Goal: Task Accomplishment & Management: Use online tool/utility

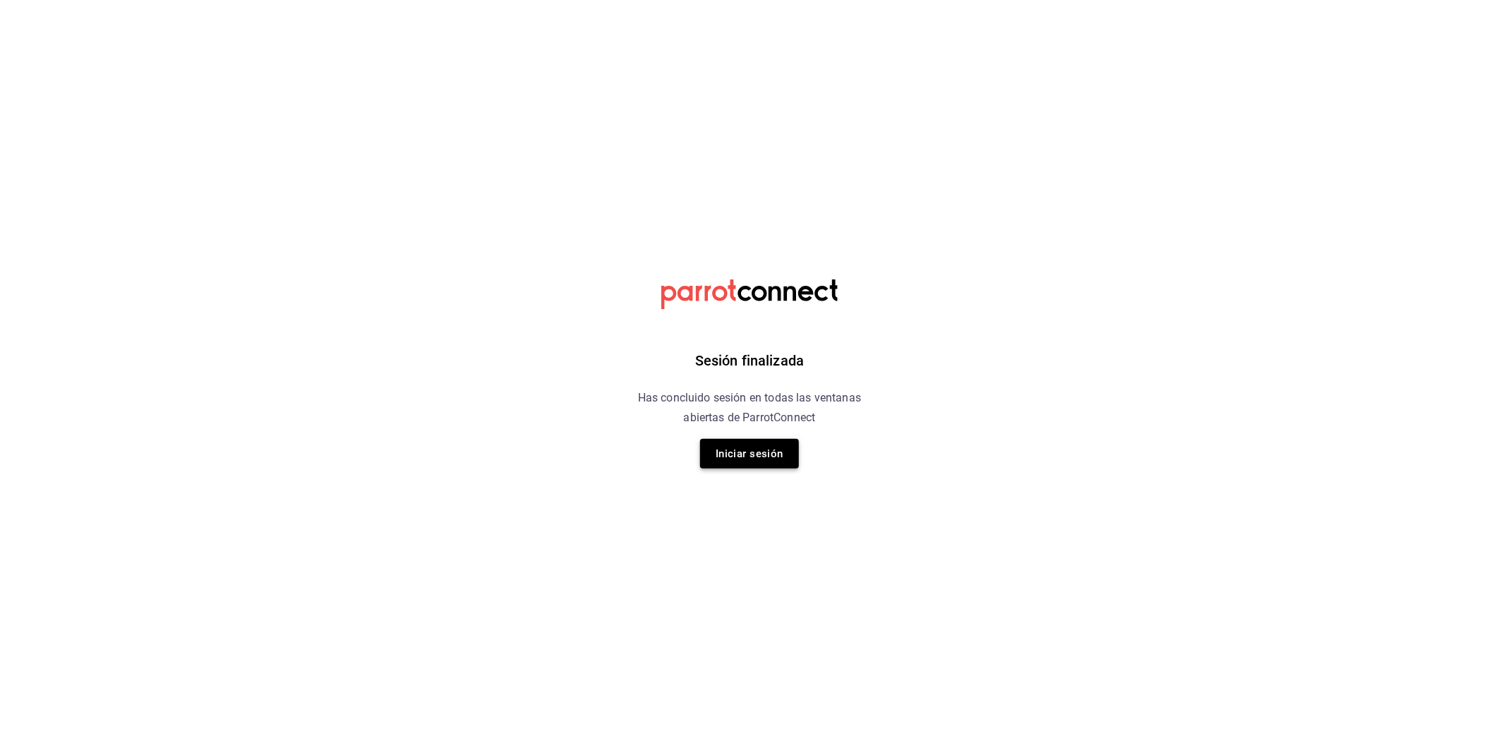
click at [749, 449] on button "Iniciar sesión" at bounding box center [749, 454] width 99 height 30
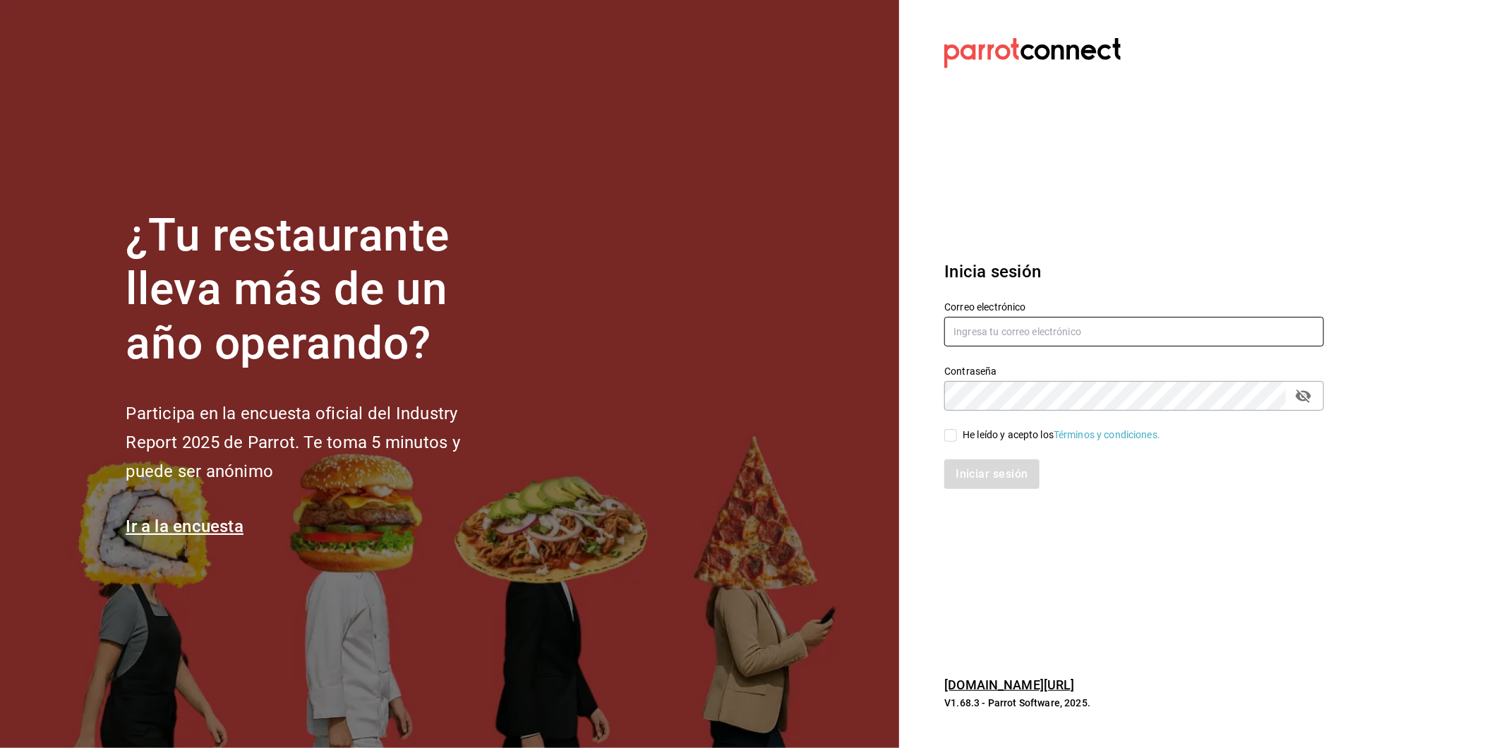
type input "[EMAIL_ADDRESS][DOMAIN_NAME]"
click at [969, 435] on div "He leído y acepto los Términos y condiciones." at bounding box center [1061, 435] width 198 height 15
click at [957, 435] on input "He leído y acepto los Términos y condiciones." at bounding box center [950, 435] width 13 height 13
checkbox input "true"
click at [992, 480] on button "Iniciar sesión" at bounding box center [992, 474] width 96 height 30
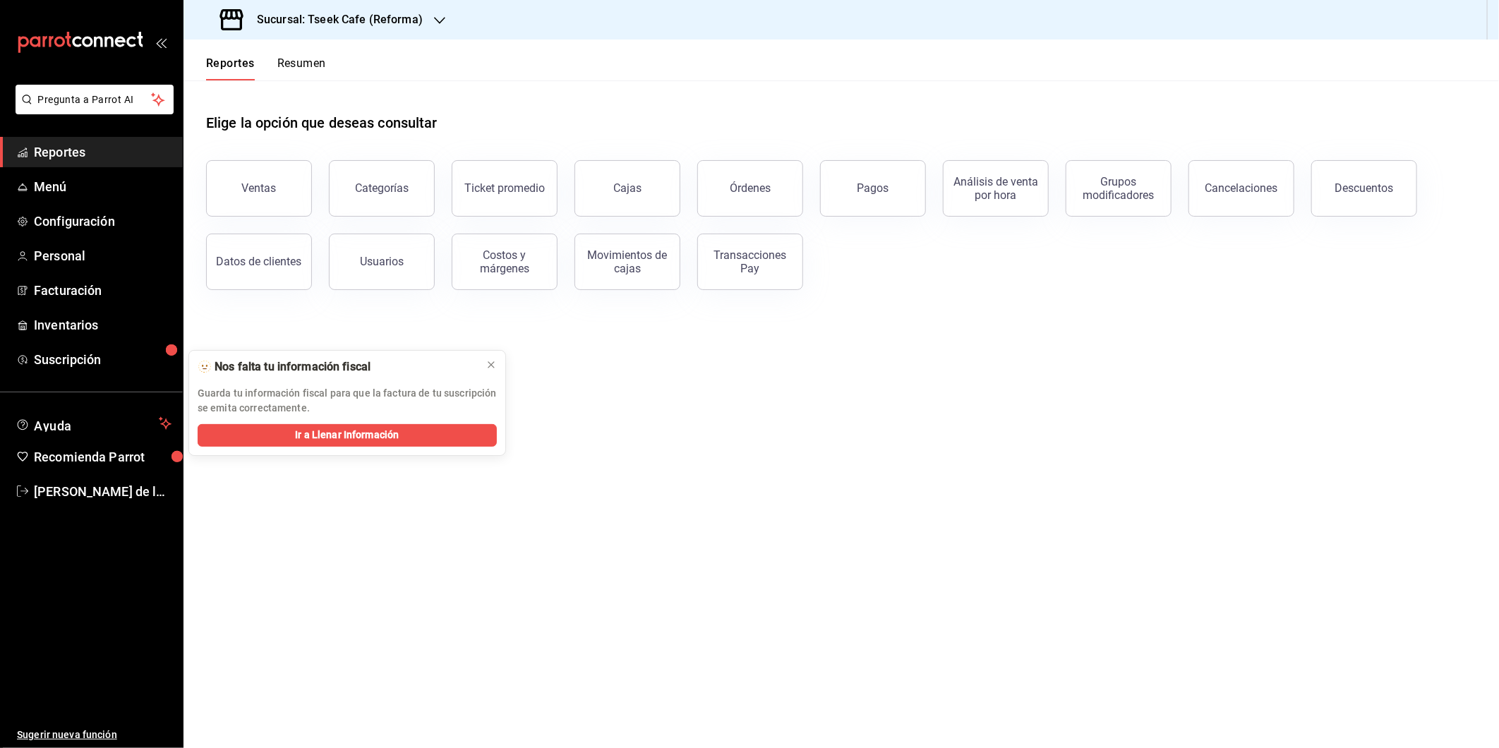
click at [750, 482] on main "Elige la opción que deseas consultar Ventas Categorías Ticket promedio Cajas Ór…" at bounding box center [840, 413] width 1315 height 667
click at [398, 16] on h3 "Sucursal: Tseek Cafe (Reforma)" at bounding box center [334, 19] width 177 height 17
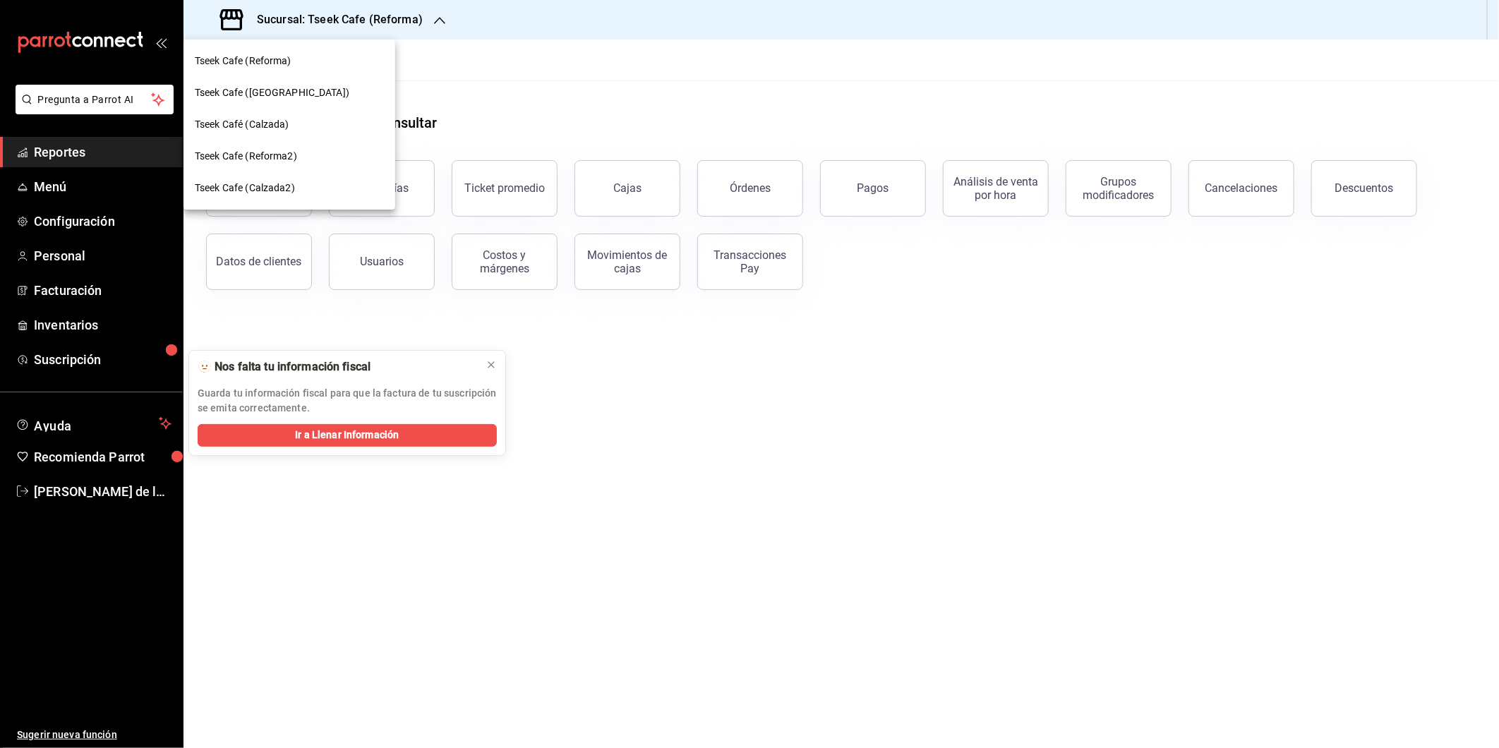
click at [327, 92] on div "Tseek Cafe (Zaragoza)" at bounding box center [289, 92] width 189 height 15
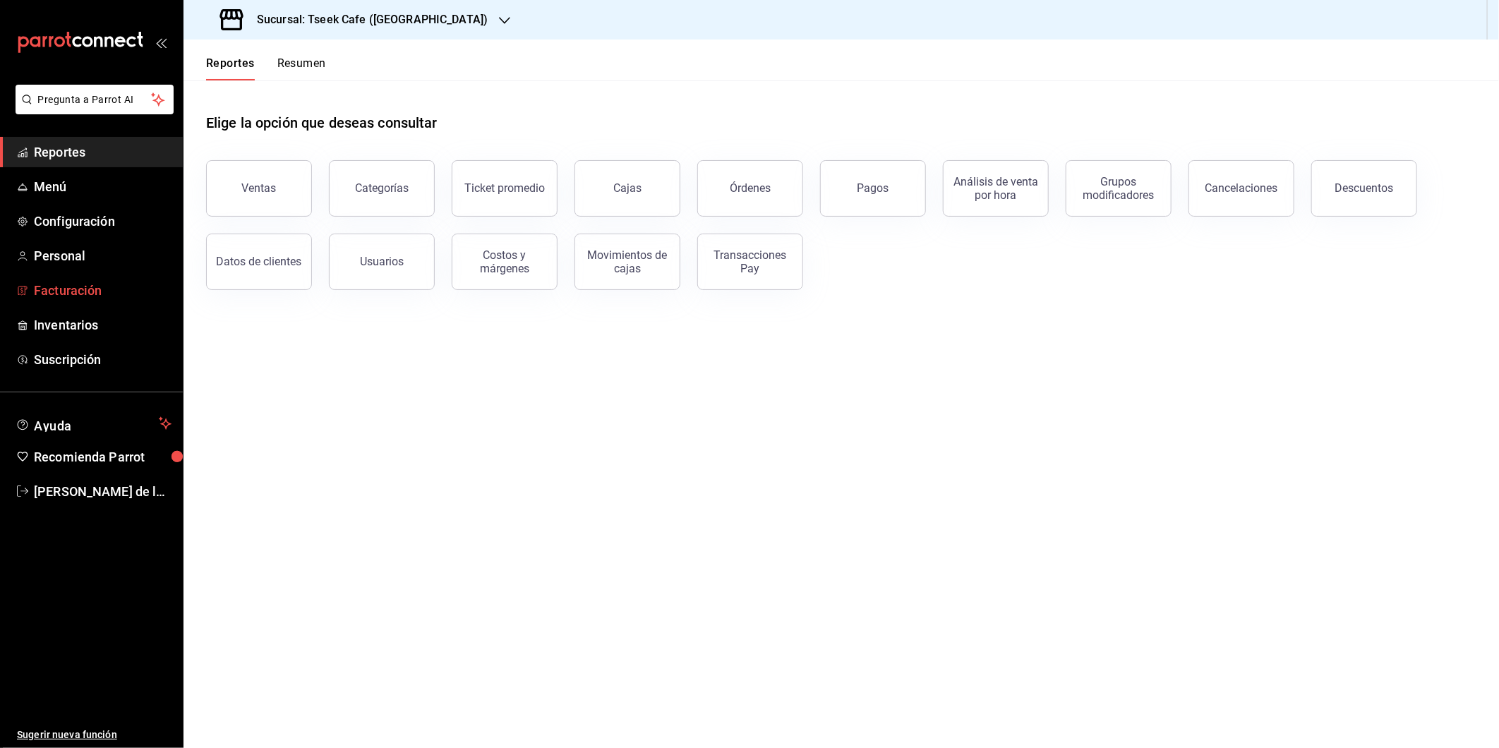
click at [93, 285] on span "Facturación" at bounding box center [103, 290] width 138 height 19
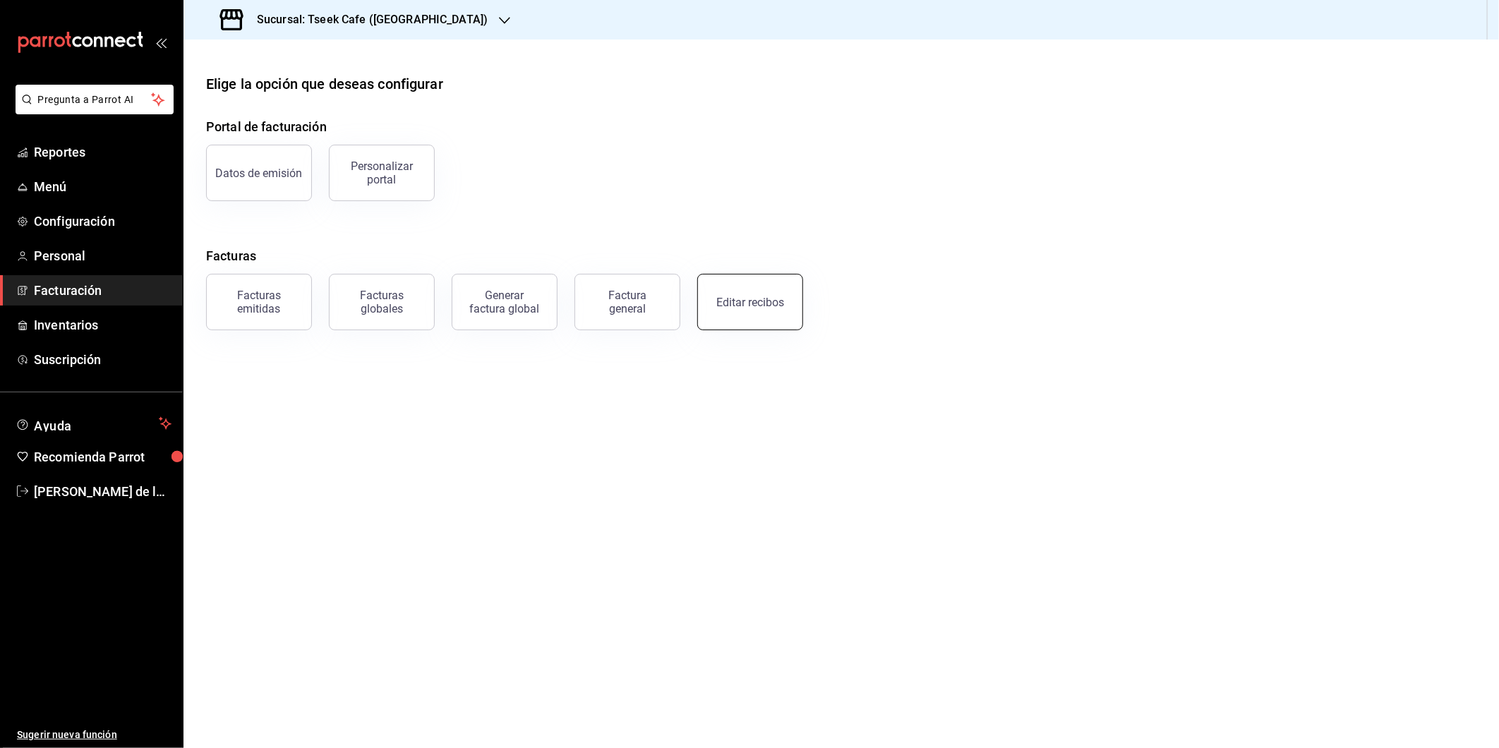
click at [734, 299] on div "Editar recibos" at bounding box center [750, 302] width 68 height 13
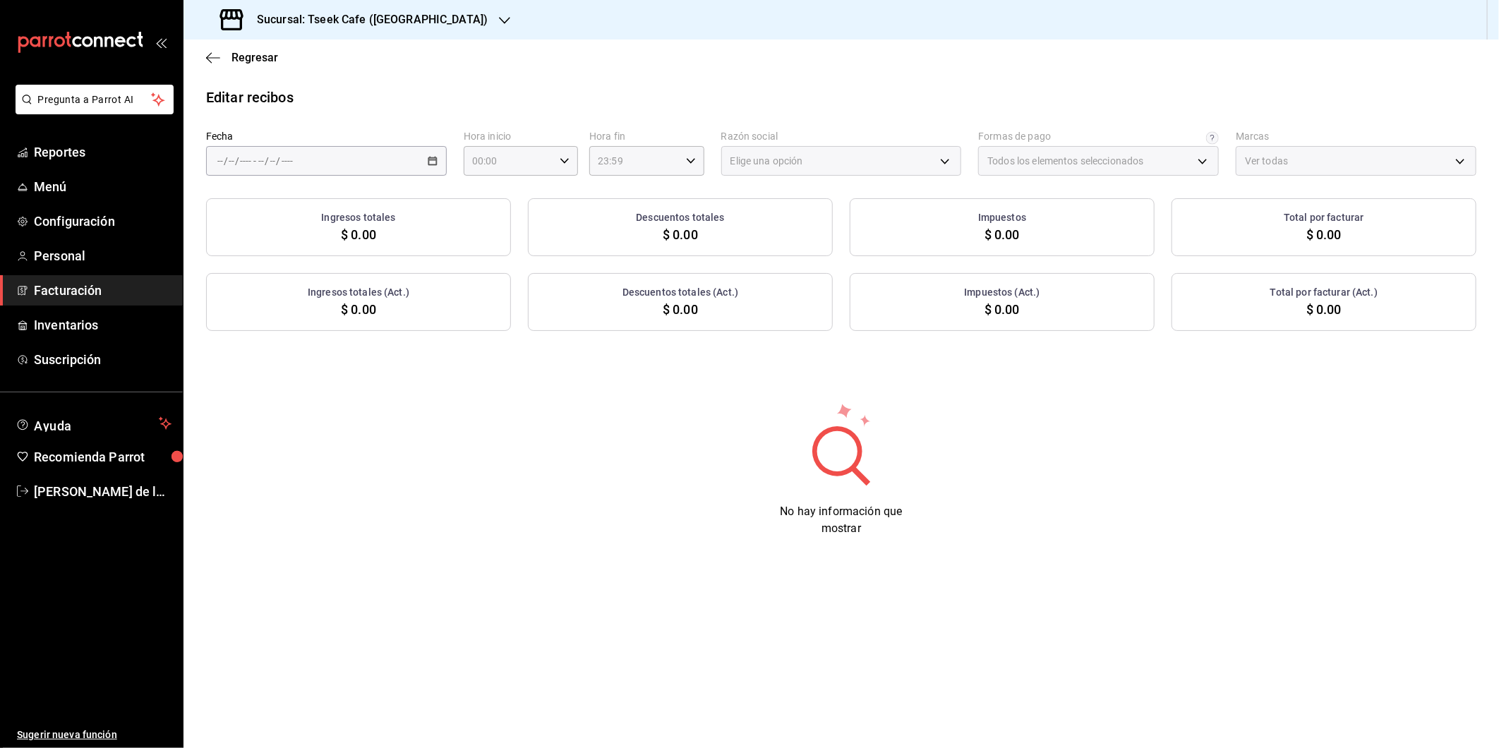
type input "a6c94f89-2ed6-46a1-82bd-92c01fab0e94"
click at [388, 157] on div "/ / - / /" at bounding box center [326, 161] width 241 height 30
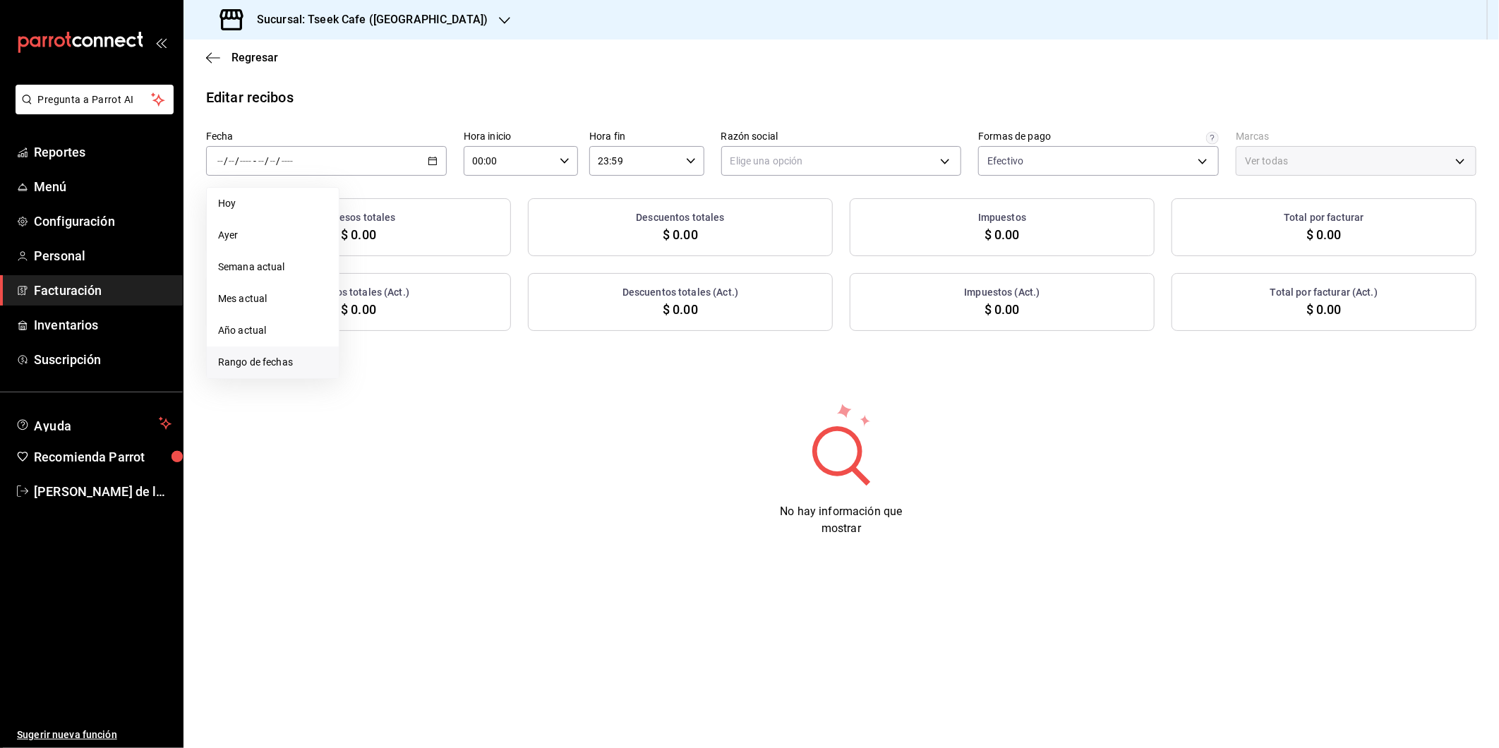
click at [298, 364] on span "Rango de fechas" at bounding box center [272, 362] width 109 height 15
click at [301, 226] on li "Ayer" at bounding box center [273, 235] width 132 height 32
click at [847, 156] on body "Pregunta a Parrot AI Reportes Menú Configuración Personal Facturación Inventari…" at bounding box center [749, 374] width 1499 height 748
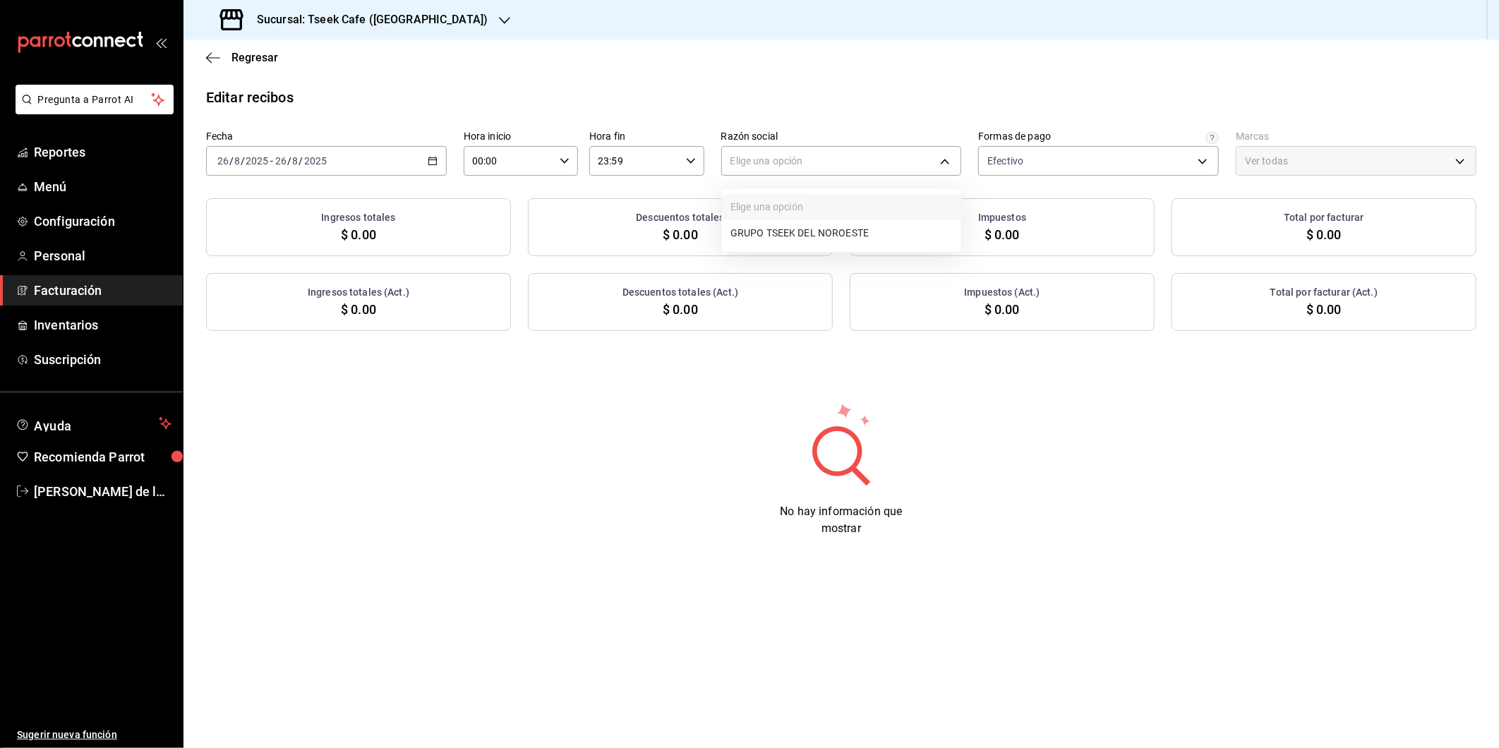
click at [842, 231] on li "GRUPO TSEEK DEL NOROESTE" at bounding box center [841, 233] width 239 height 26
type input "6eca467f-372b-4b56-9453-53fa34339664"
type input "e48aee5e-83eb-415e-8277-edc072ba9fa6"
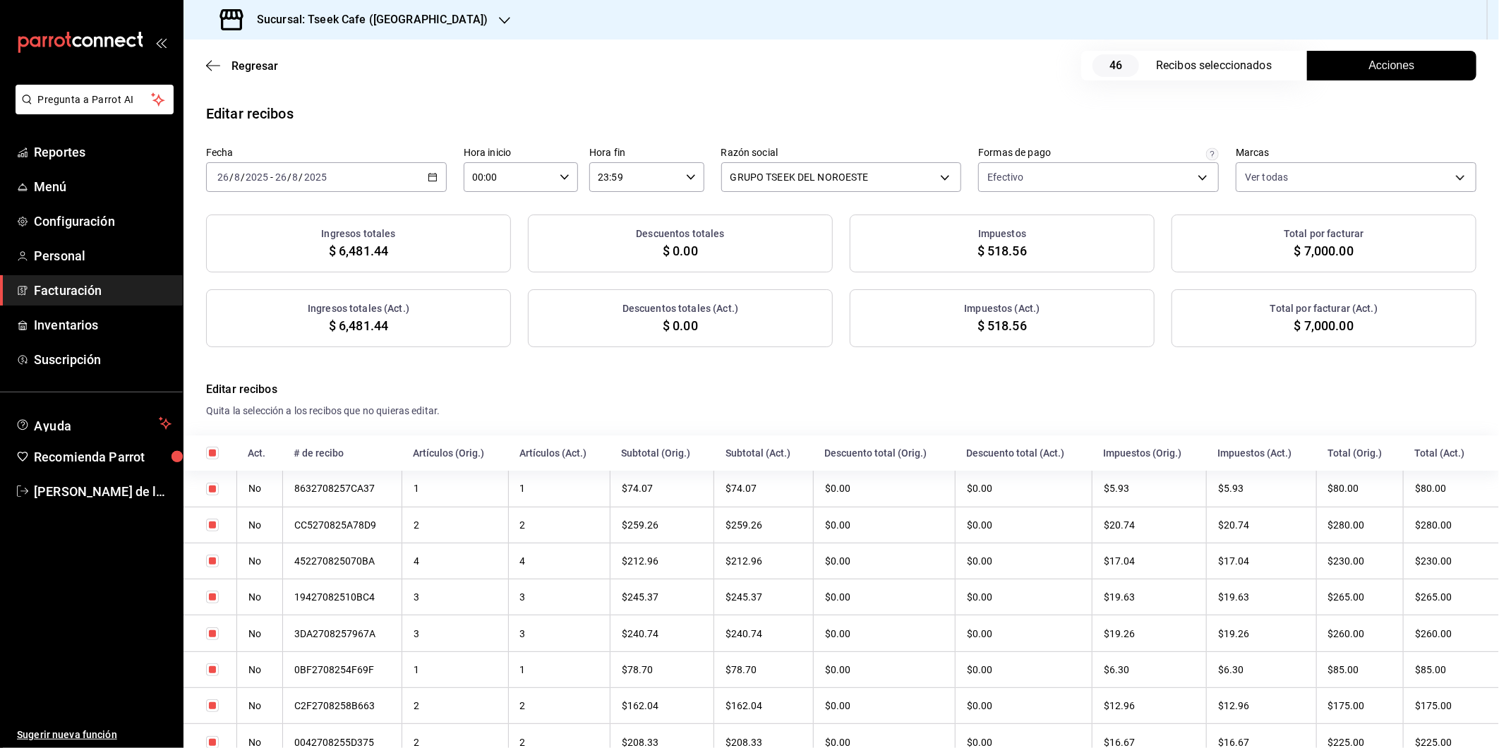
click at [1339, 68] on button "Acciones" at bounding box center [1391, 66] width 169 height 30
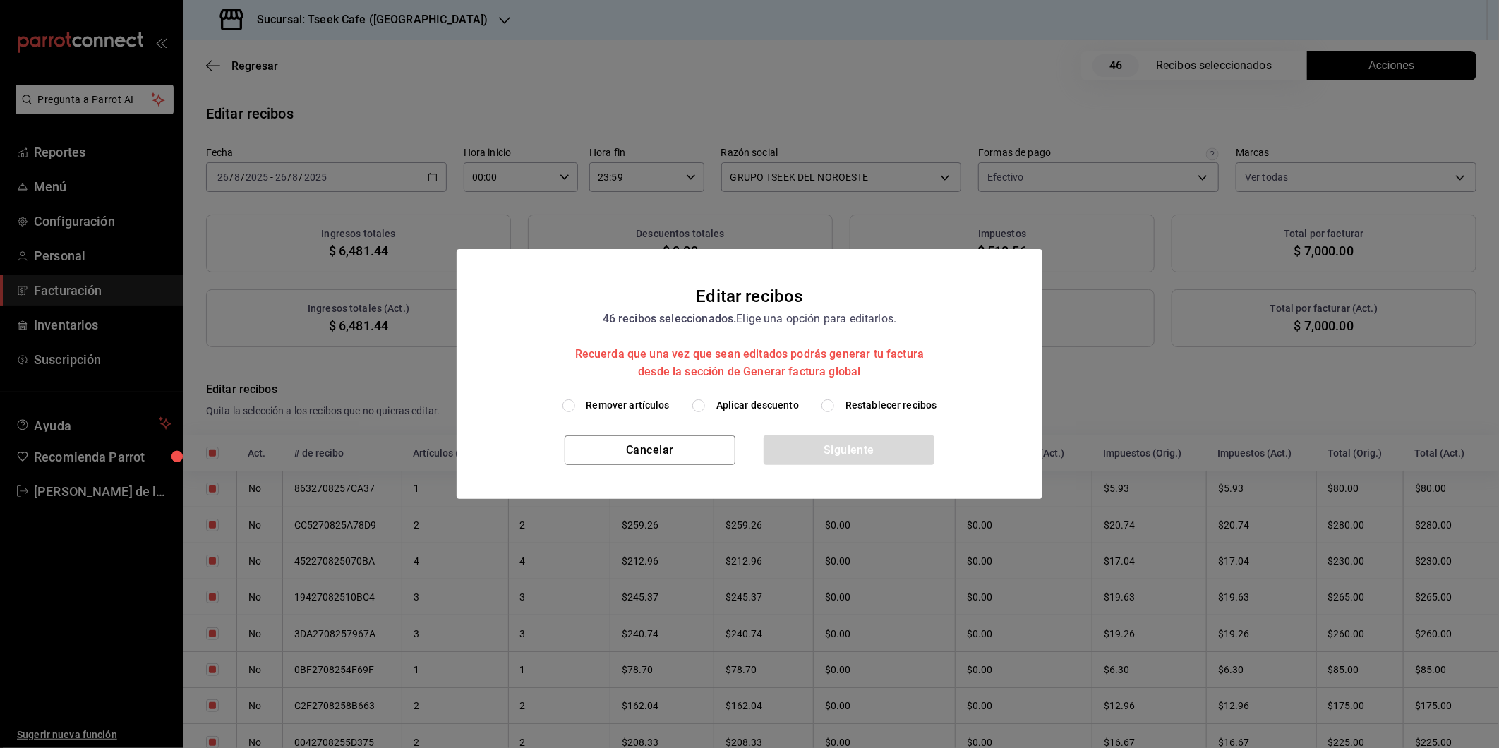
click at [772, 395] on h2 "Editar recibos 46 recibos seleccionados. Elige una opción para editarlos. Recue…" at bounding box center [749, 323] width 586 height 149
click at [758, 400] on span "Aplicar descuento" at bounding box center [757, 405] width 83 height 15
click at [705, 400] on input "Aplicar descuento" at bounding box center [698, 405] width 13 height 13
radio input "true"
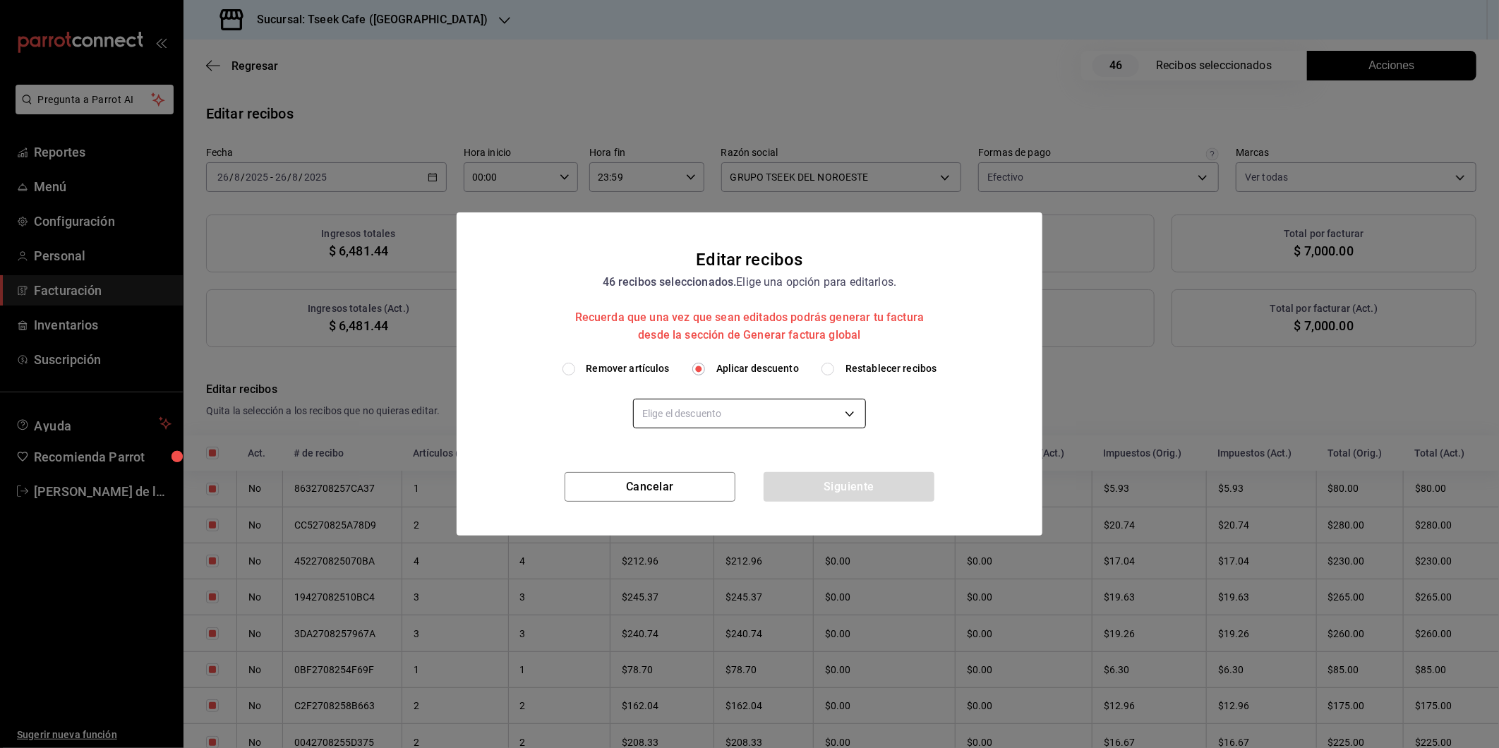
click at [826, 411] on body "Pregunta a Parrot AI Reportes Menú Configuración Personal Facturación Inventari…" at bounding box center [749, 374] width 1499 height 748
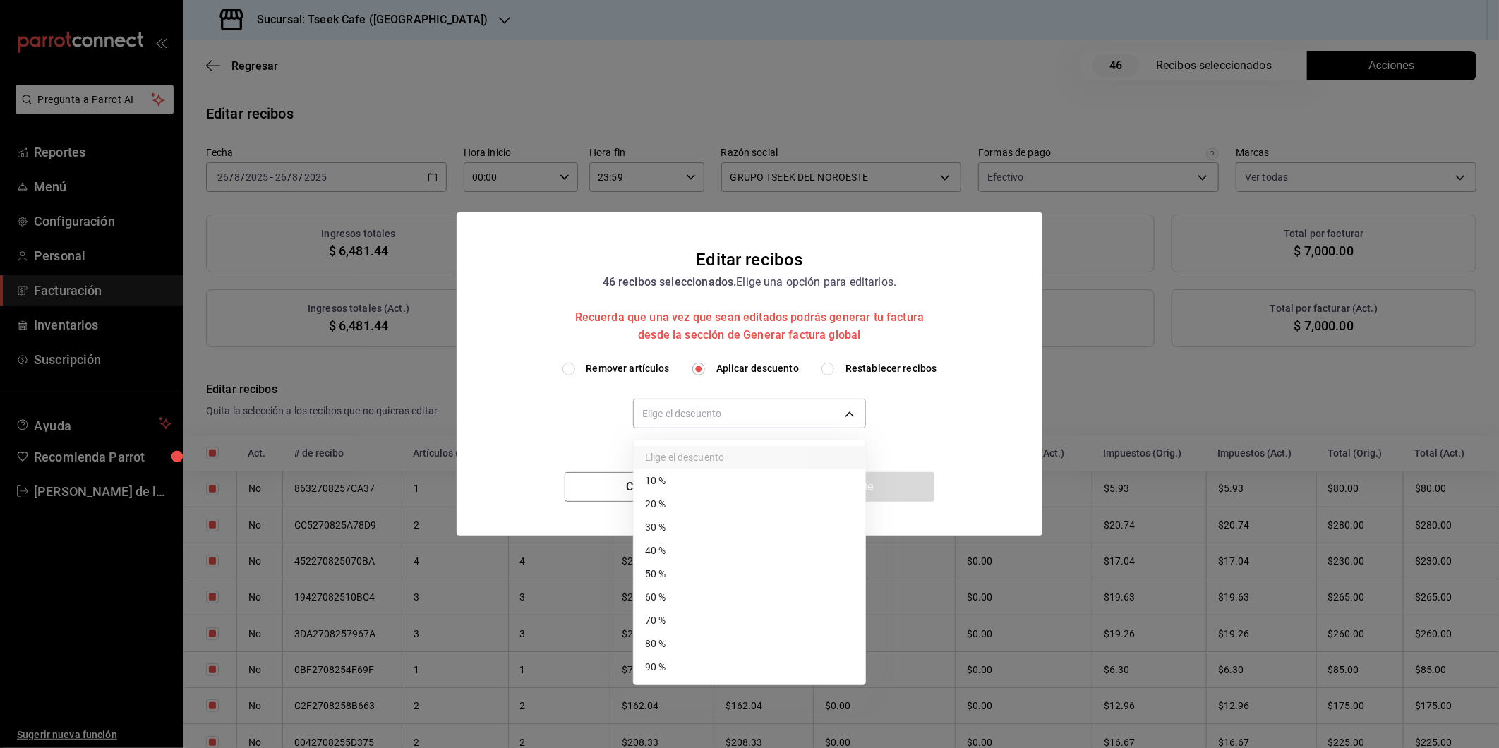
click at [689, 545] on li "40 %" at bounding box center [749, 550] width 231 height 23
type input "40"
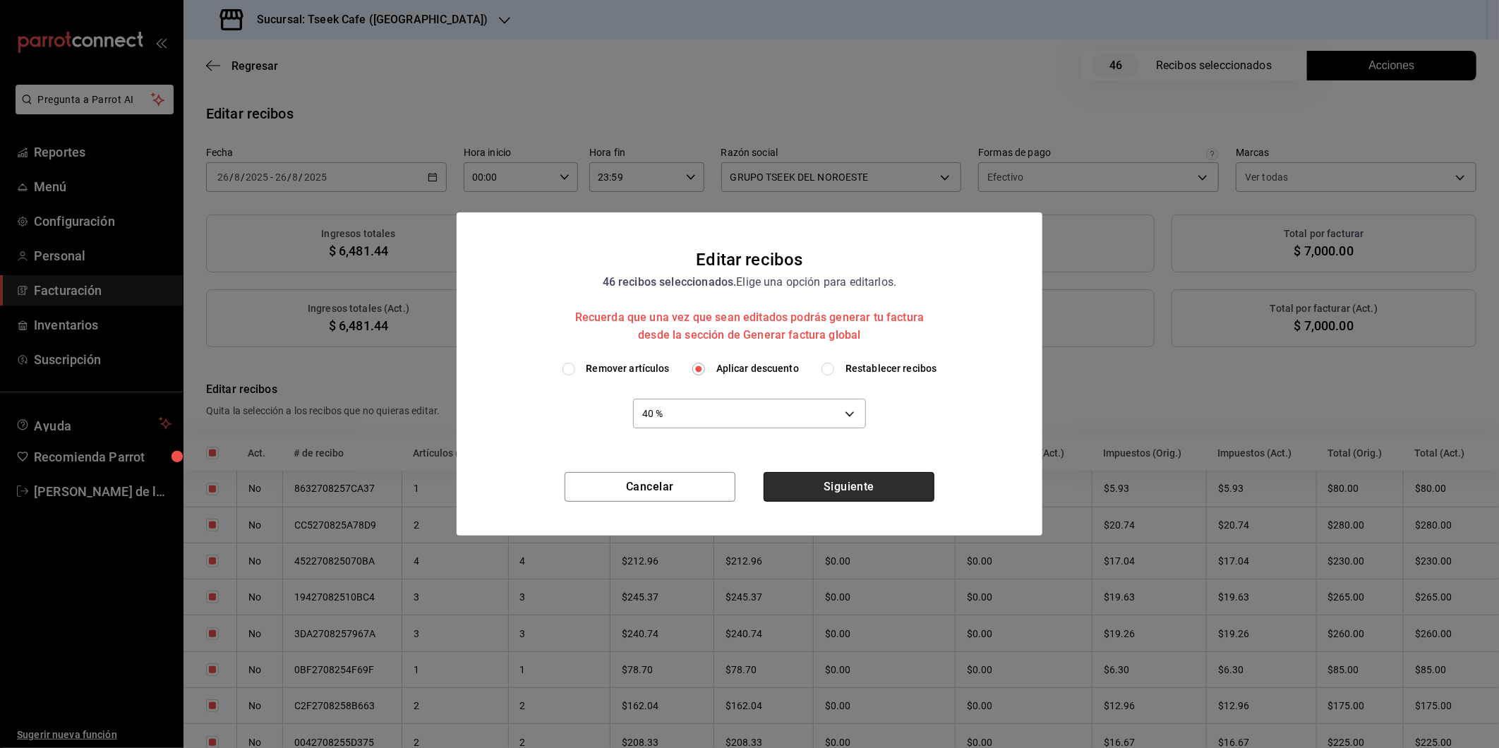
click at [840, 483] on button "Siguiente" at bounding box center [848, 487] width 171 height 30
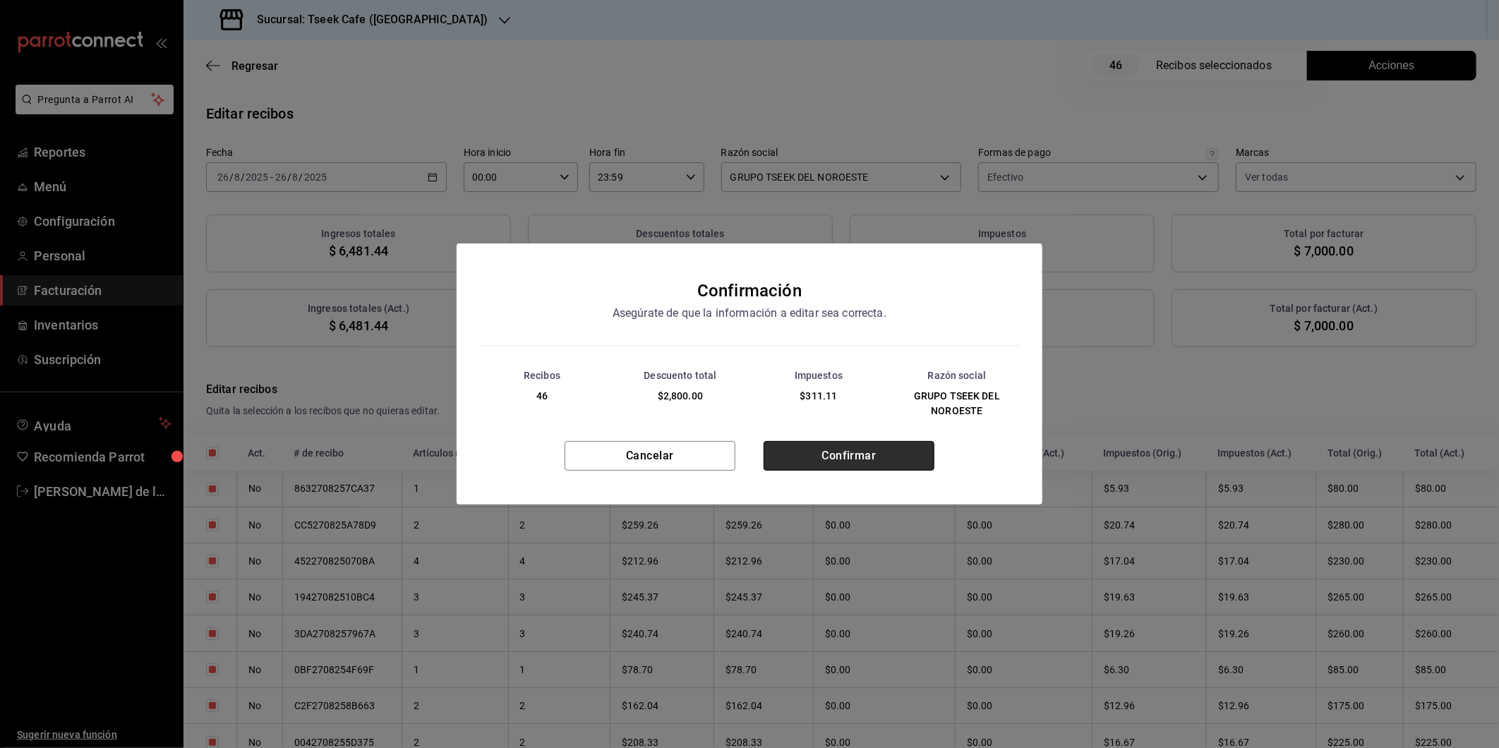
click at [834, 449] on button "Confirmar" at bounding box center [848, 456] width 171 height 30
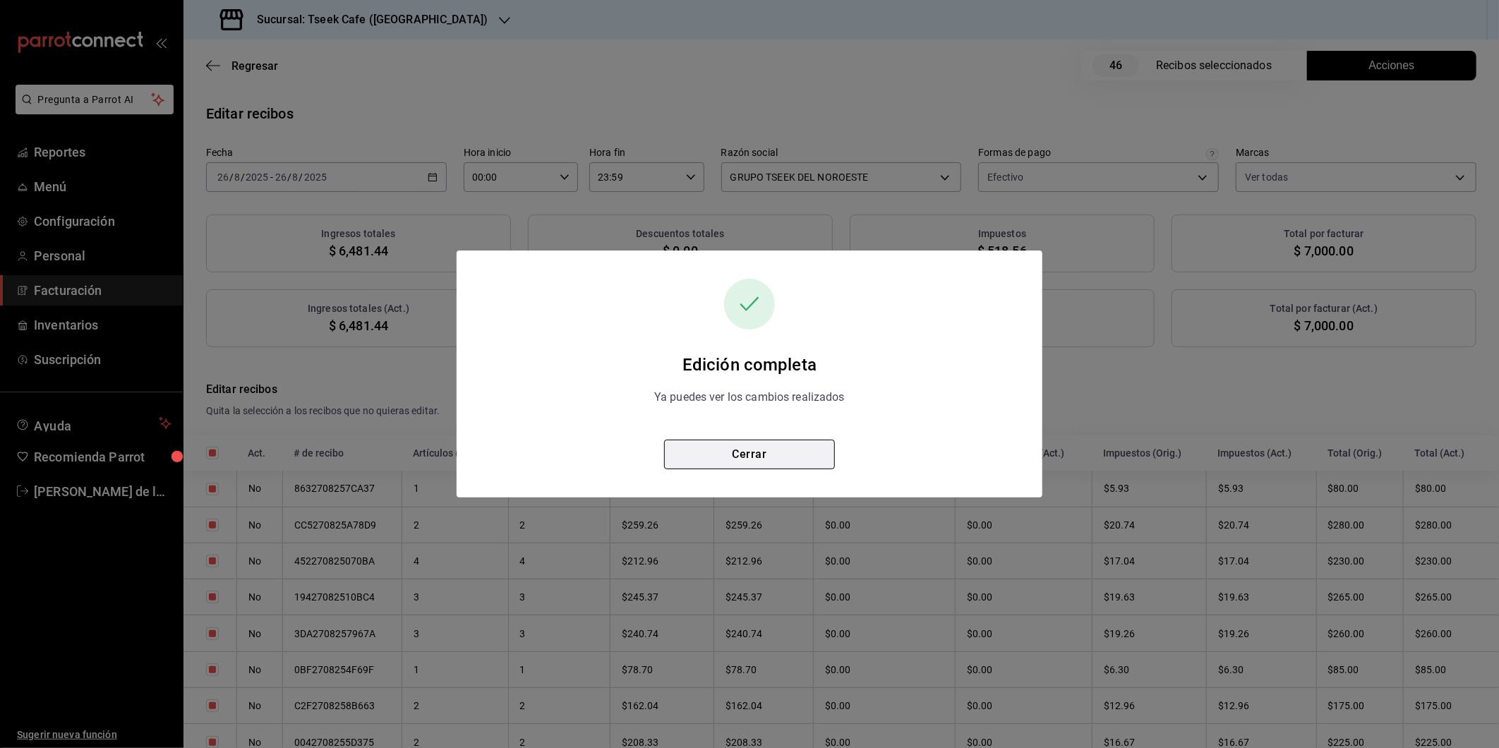
click at [739, 450] on button "Cerrar" at bounding box center [749, 455] width 171 height 30
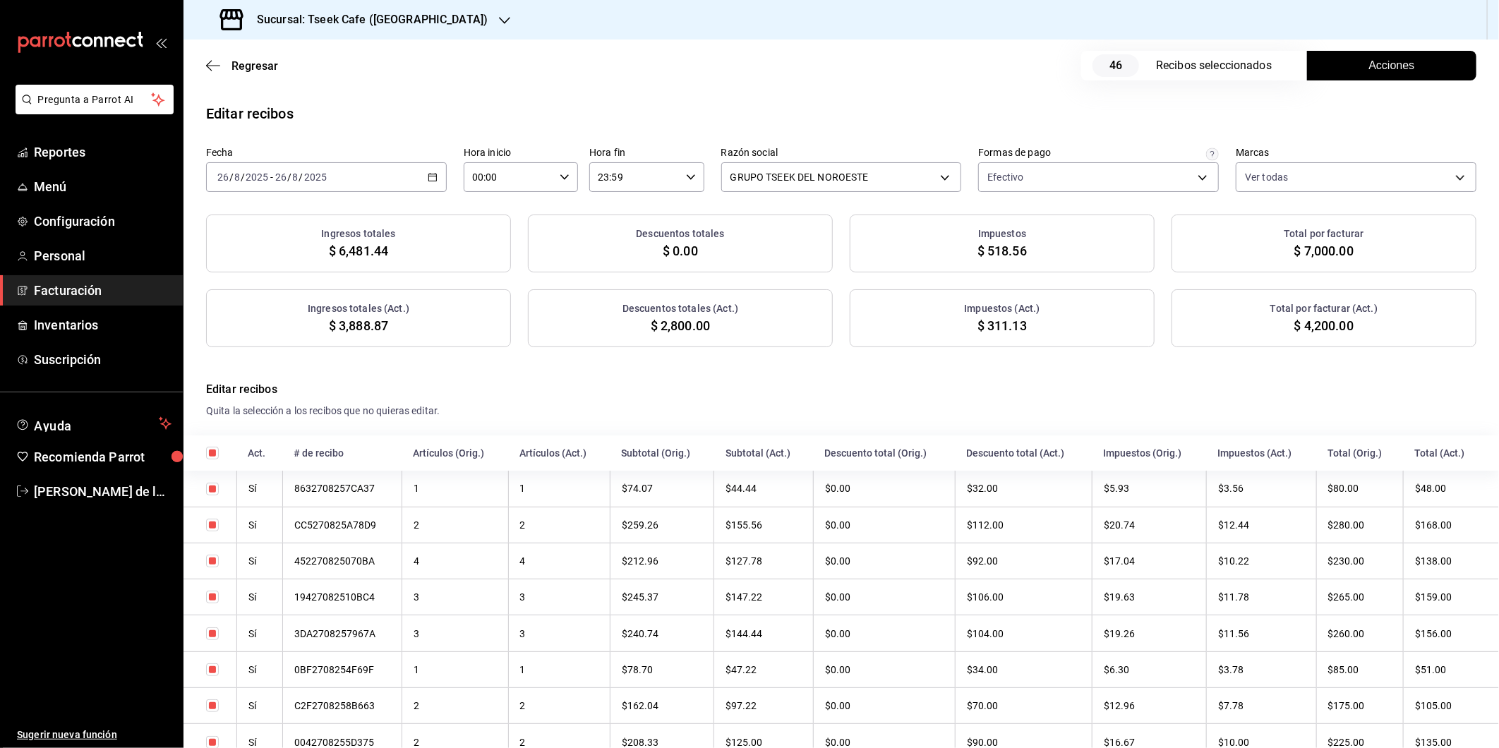
click at [370, 7] on div "Sucursal: Tseek Cafe (Zaragoza)" at bounding box center [355, 20] width 321 height 40
click at [313, 56] on div "Tseek Cafe (Reforma)" at bounding box center [289, 61] width 189 height 15
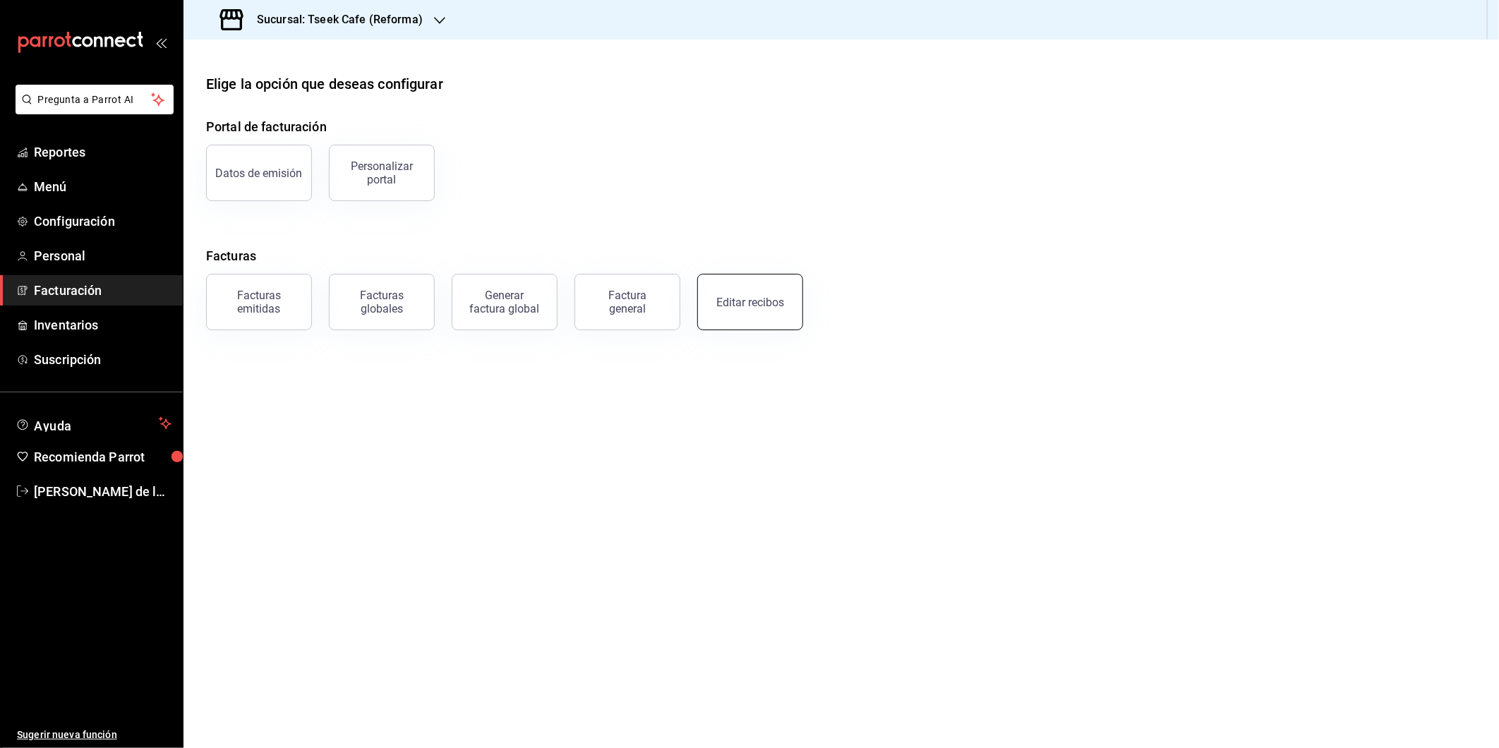
click at [766, 327] on div "Editar recibos" at bounding box center [741, 293] width 123 height 73
click at [767, 304] on div "Editar recibos" at bounding box center [750, 302] width 68 height 13
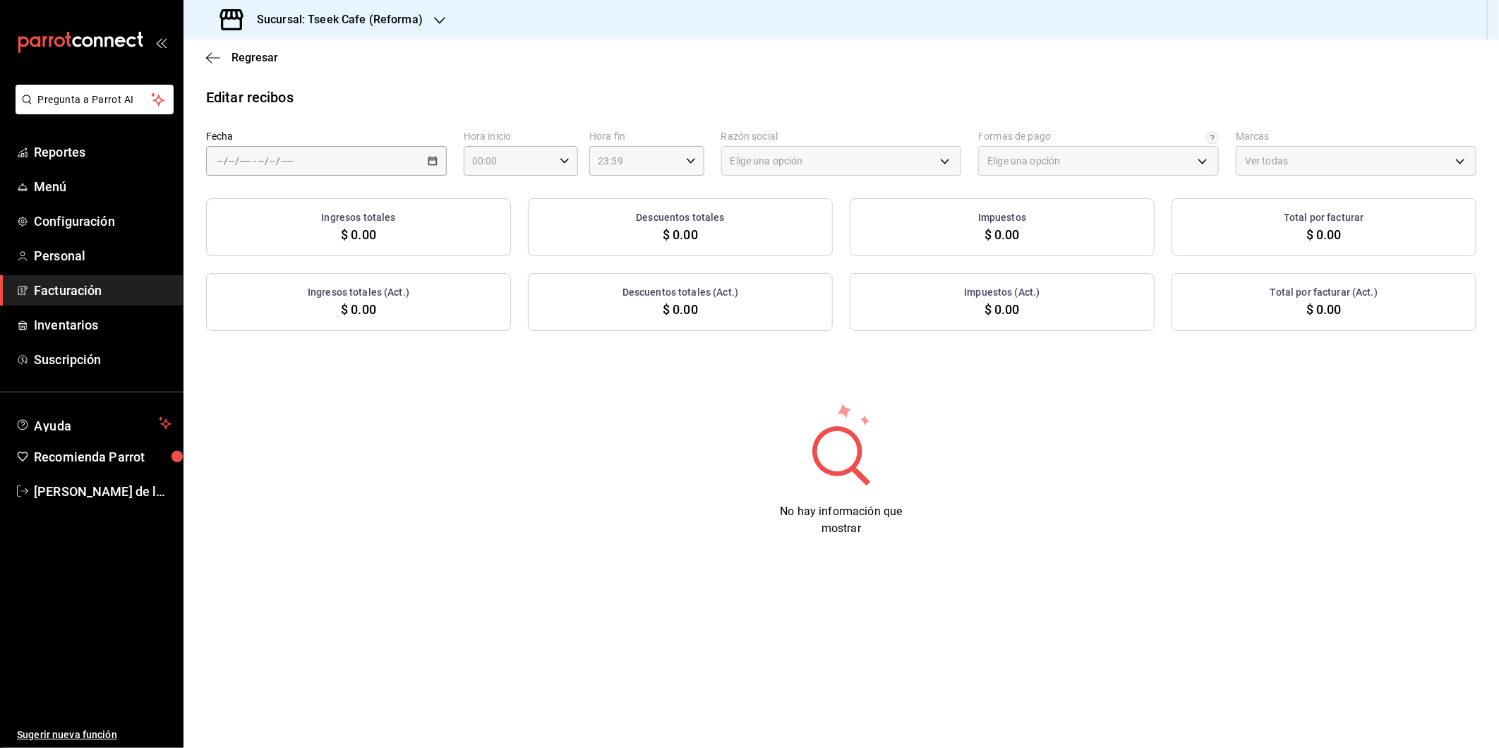
type input "66997c91-05ea-4bb7-a37a-48eae8dc81e8"
click at [424, 168] on div "/ / - / /" at bounding box center [326, 161] width 241 height 30
click at [283, 240] on span "Ayer" at bounding box center [272, 235] width 109 height 15
click at [903, 159] on body "Pregunta a Parrot AI Reportes Menú Configuración Personal Facturación Inventari…" at bounding box center [749, 374] width 1499 height 748
click at [837, 229] on li "GRUPO TSEEK DEL NOROESTE" at bounding box center [841, 233] width 239 height 26
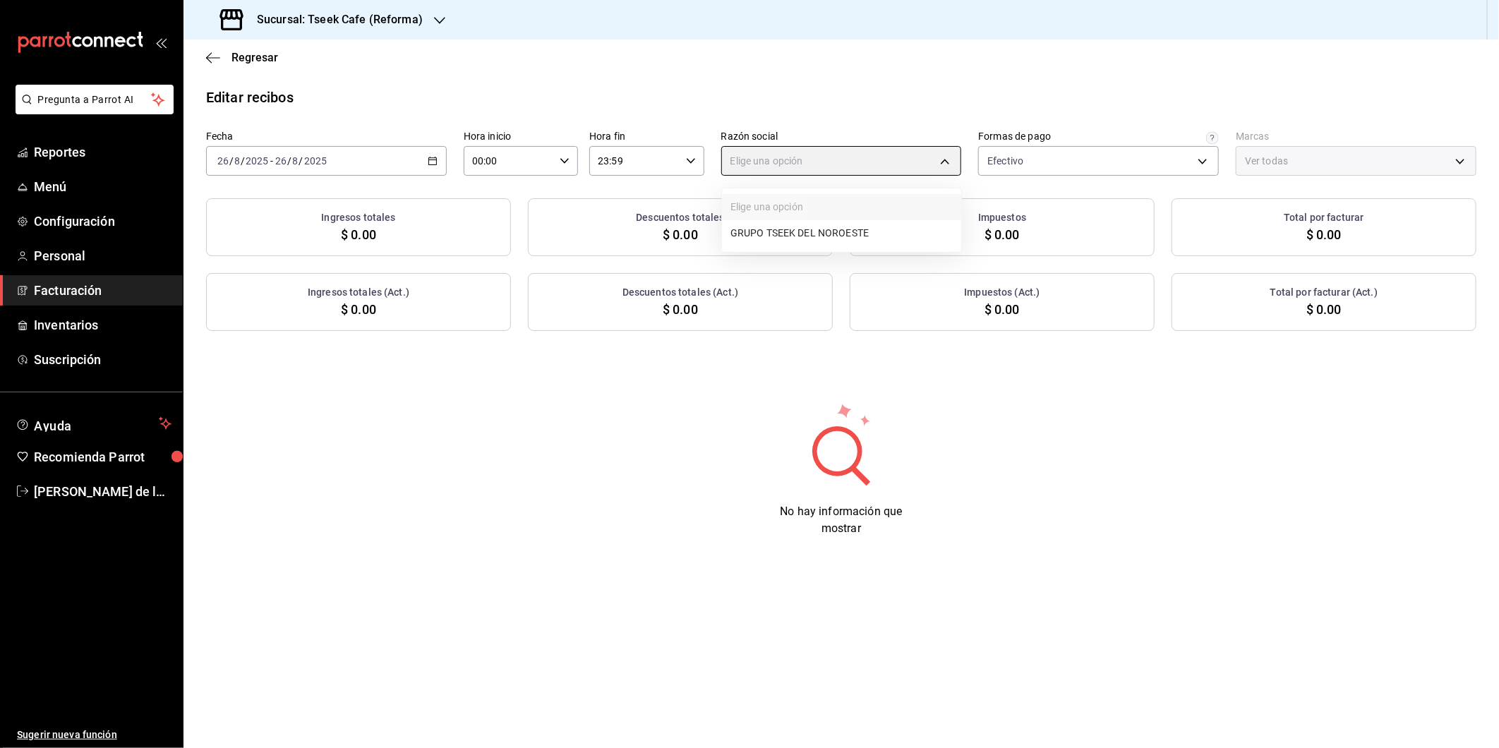
type input "34cacc2b-01fe-412f-b909-7af0a0edc929"
type input "007138e5-69dd-4443-9d50-6c2aa0b03d3e"
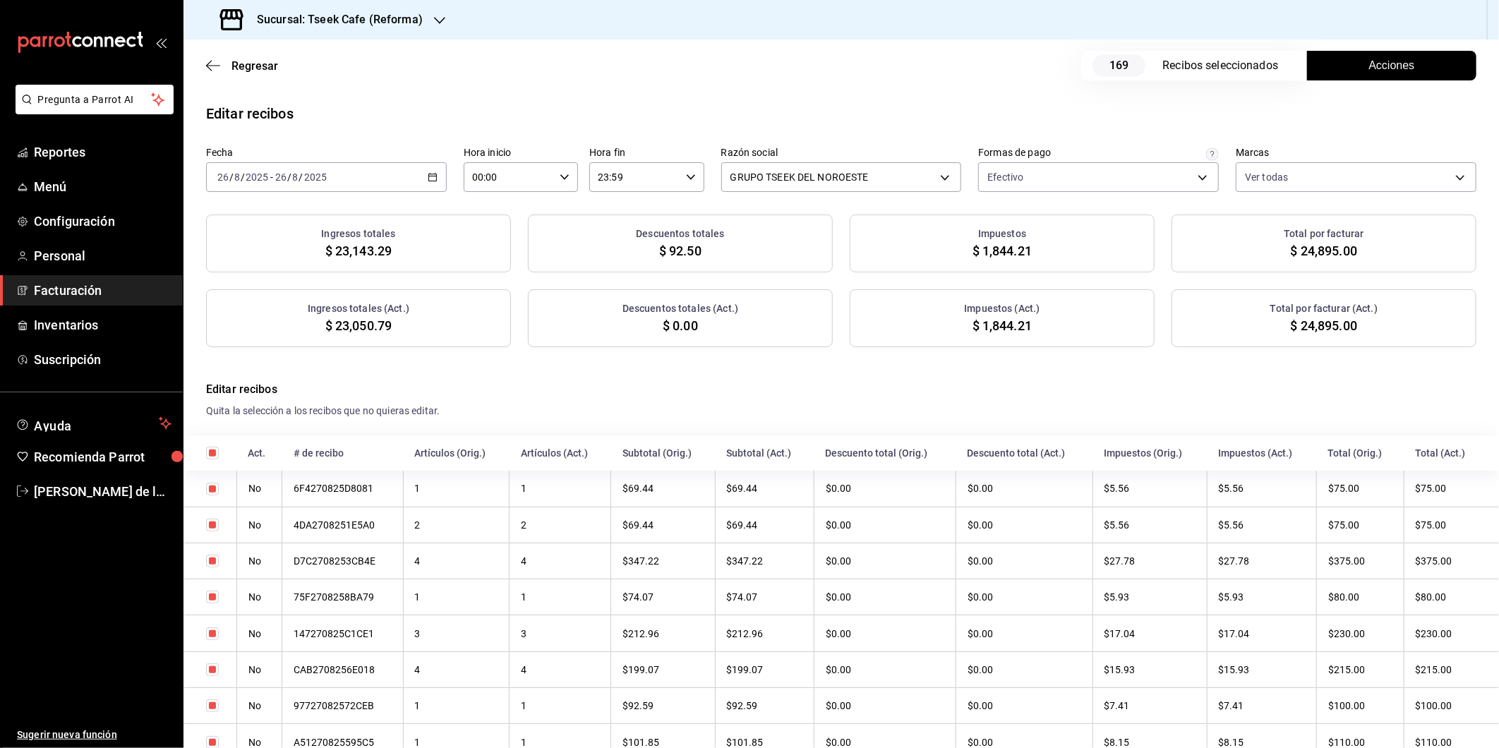
click at [1350, 58] on button "Acciones" at bounding box center [1391, 66] width 169 height 30
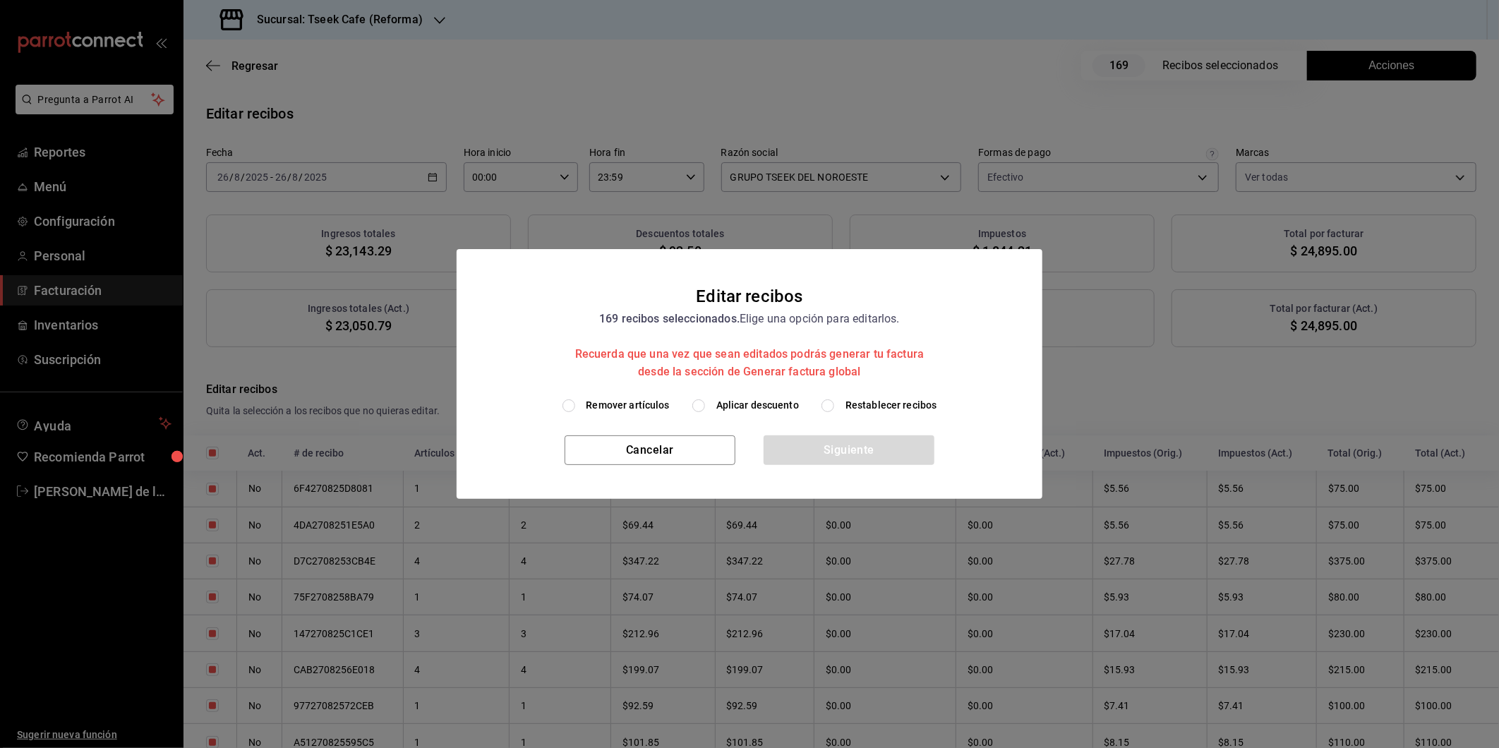
click at [760, 403] on span "Aplicar descuento" at bounding box center [757, 405] width 83 height 15
click at [705, 403] on input "Aplicar descuento" at bounding box center [698, 405] width 13 height 13
radio input "true"
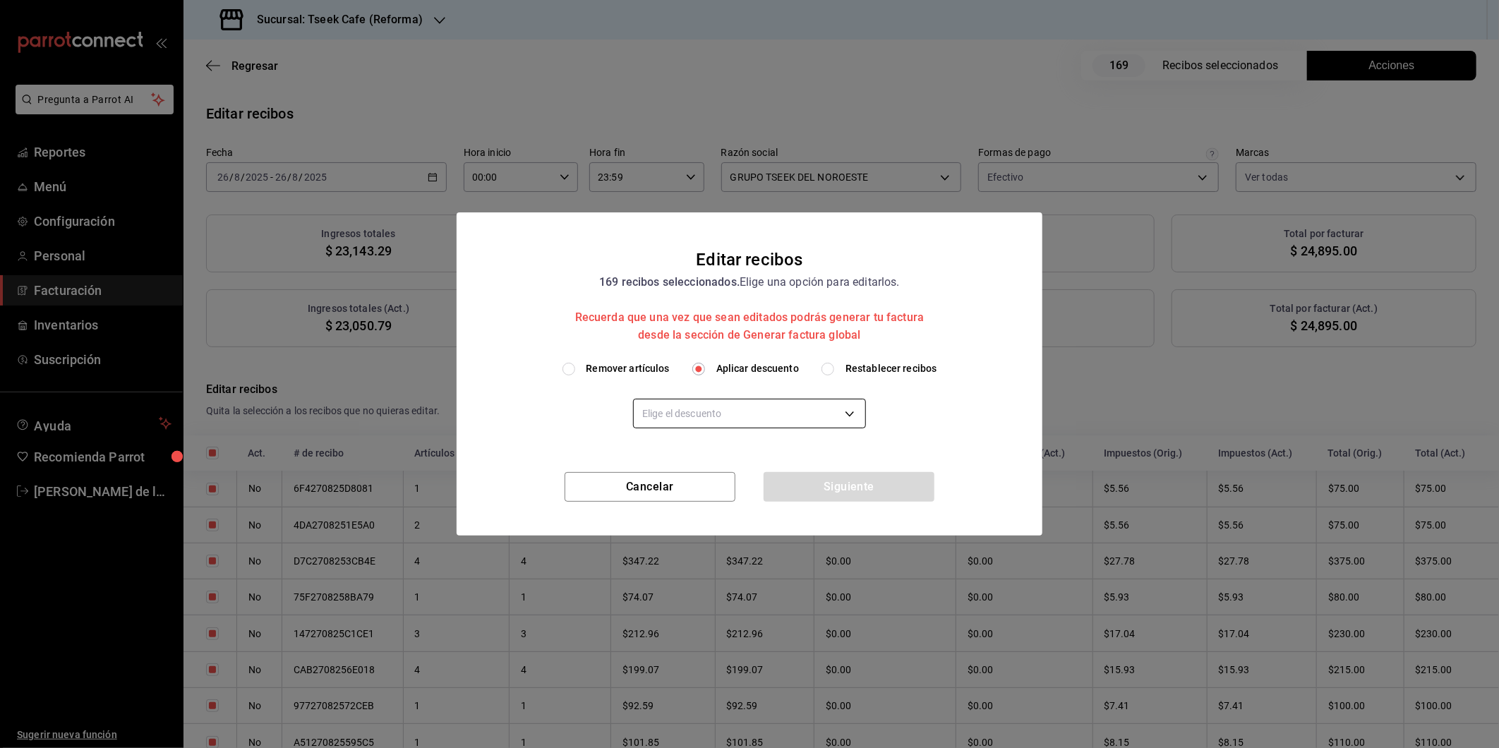
click at [722, 413] on body "Pregunta a Parrot AI Reportes Menú Configuración Personal Facturación Inventari…" at bounding box center [749, 374] width 1499 height 748
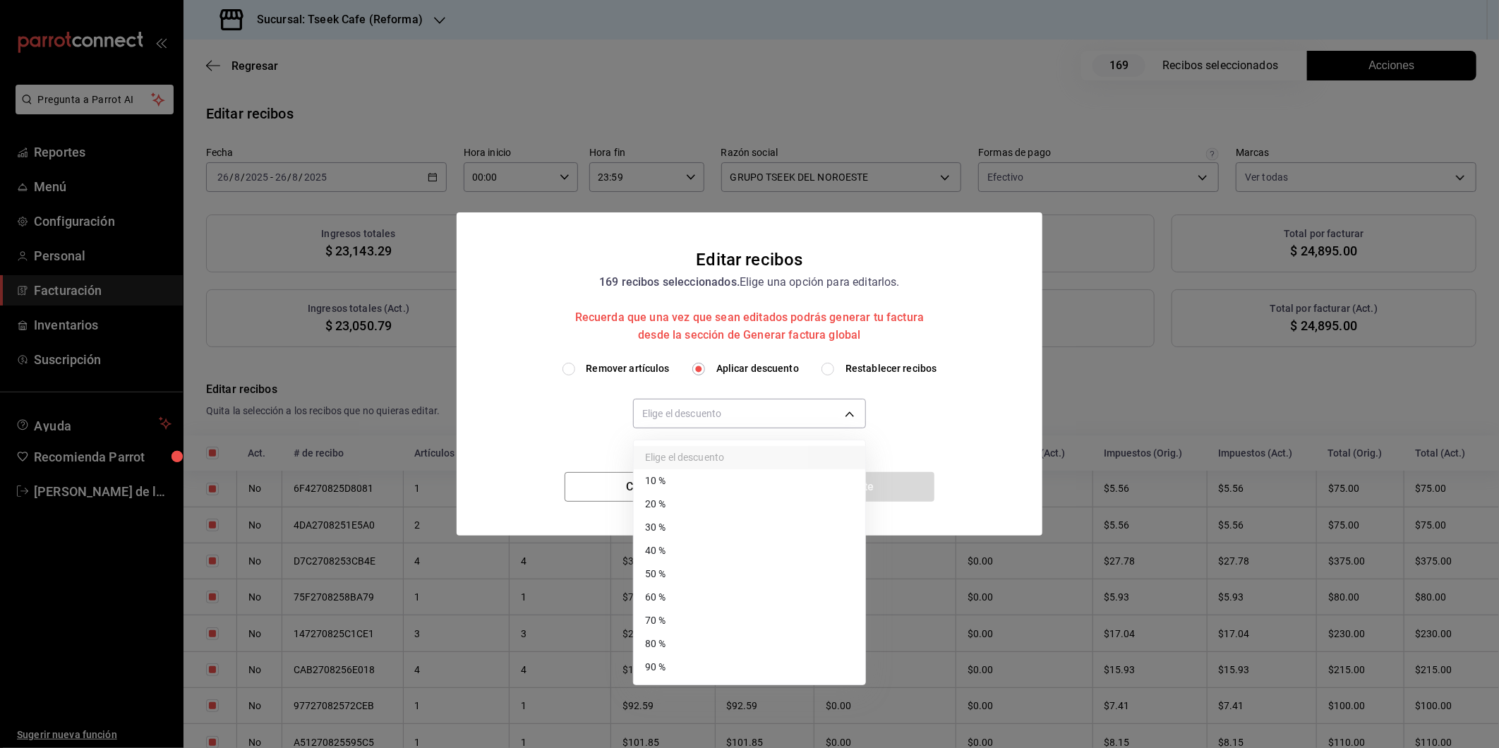
click at [711, 557] on li "40 %" at bounding box center [749, 550] width 231 height 23
type input "40"
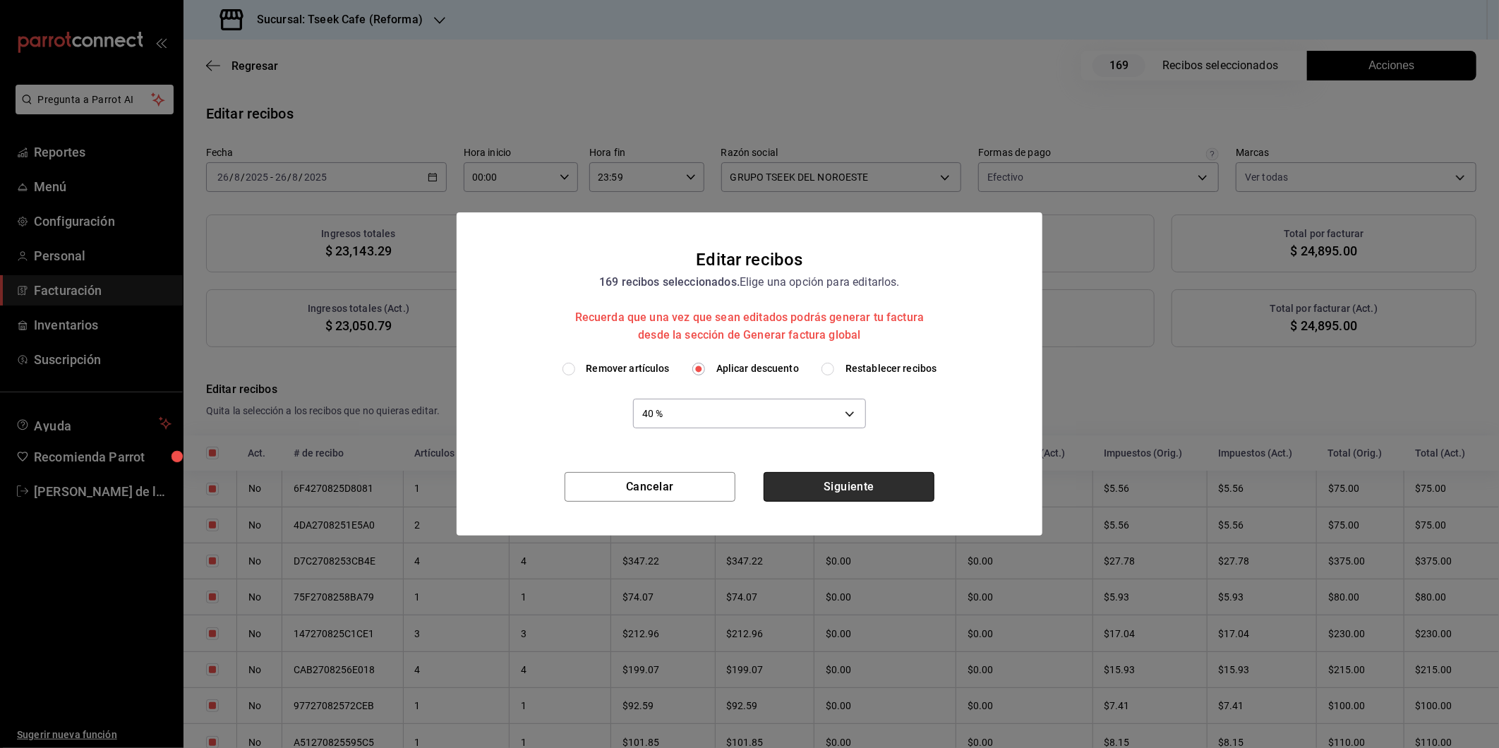
click at [831, 489] on button "Siguiente" at bounding box center [848, 487] width 171 height 30
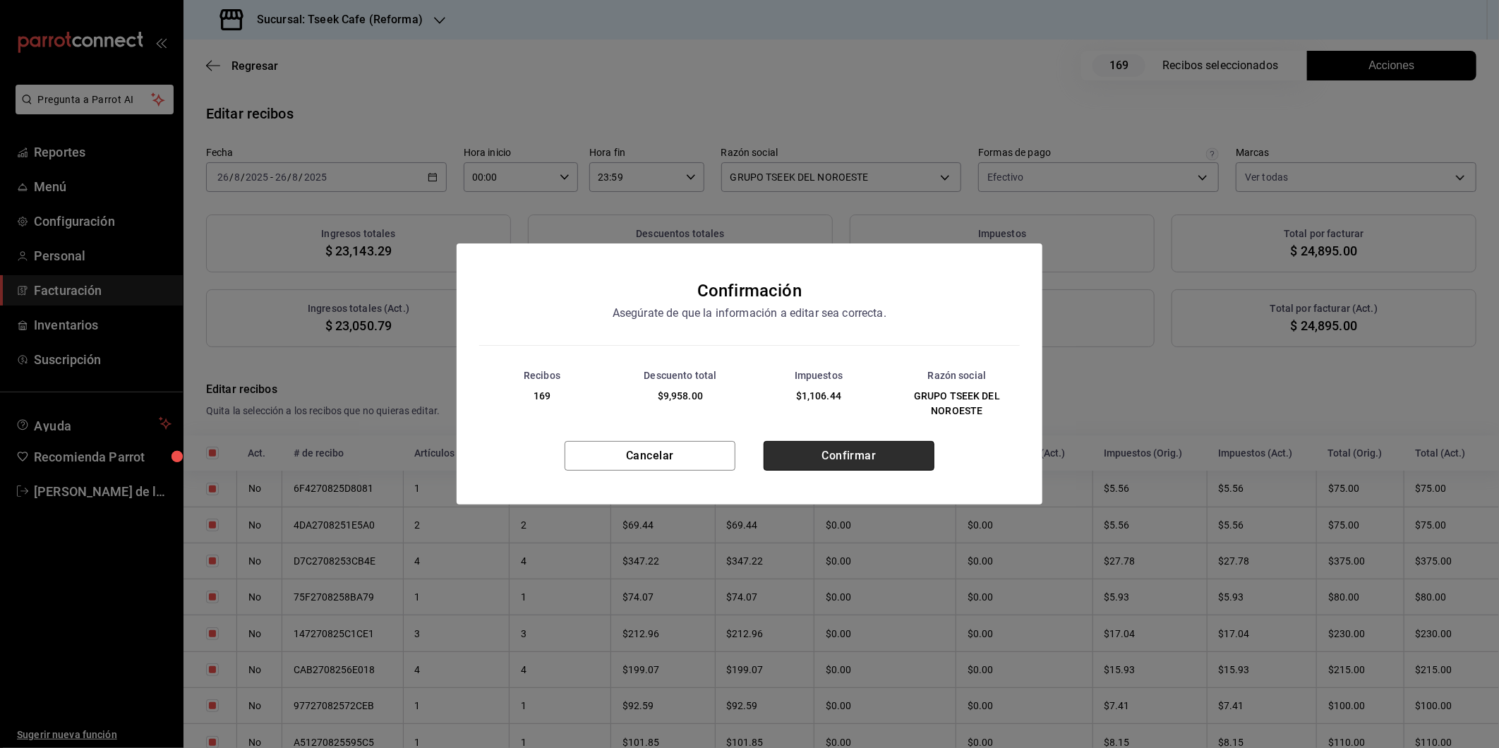
click at [811, 464] on button "Confirmar" at bounding box center [848, 456] width 171 height 30
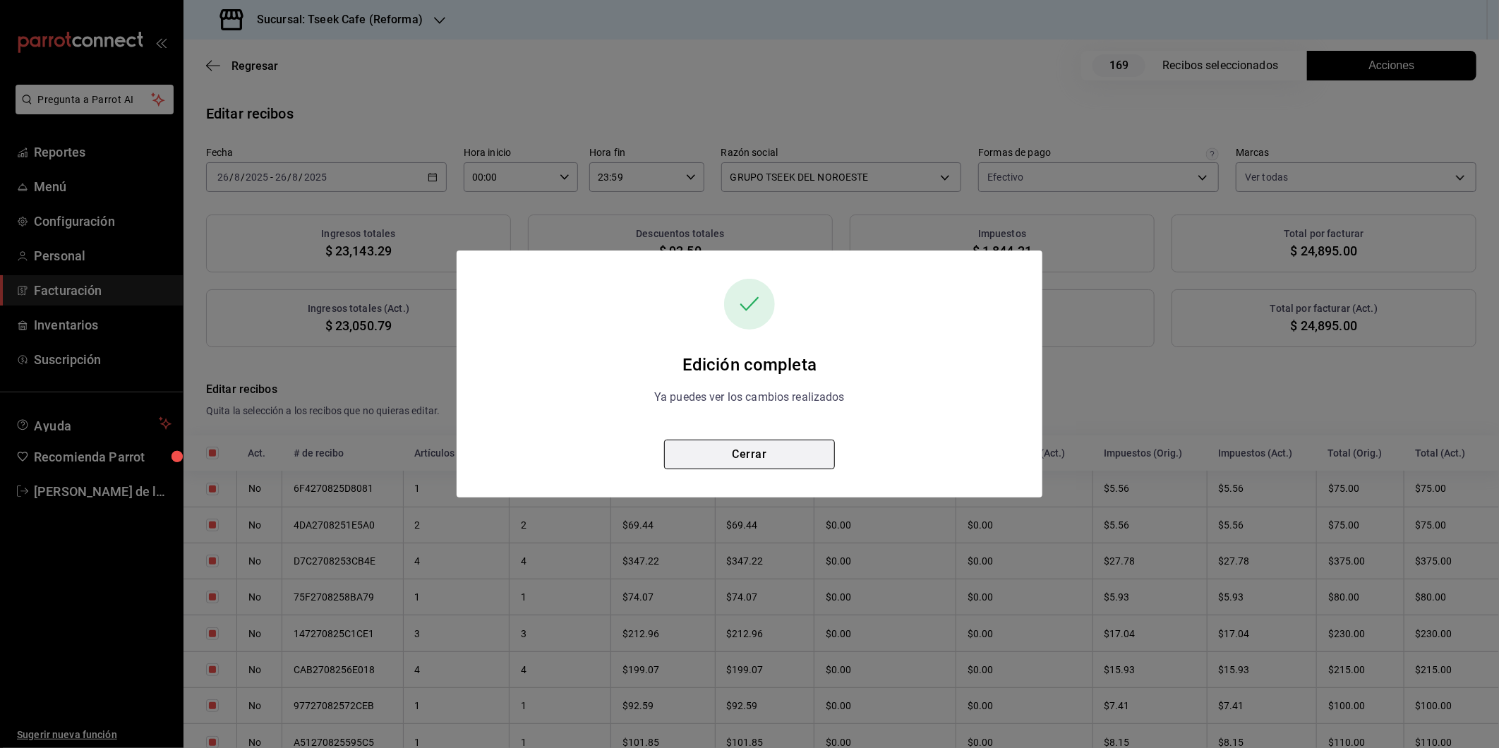
click at [784, 452] on button "Cerrar" at bounding box center [749, 455] width 171 height 30
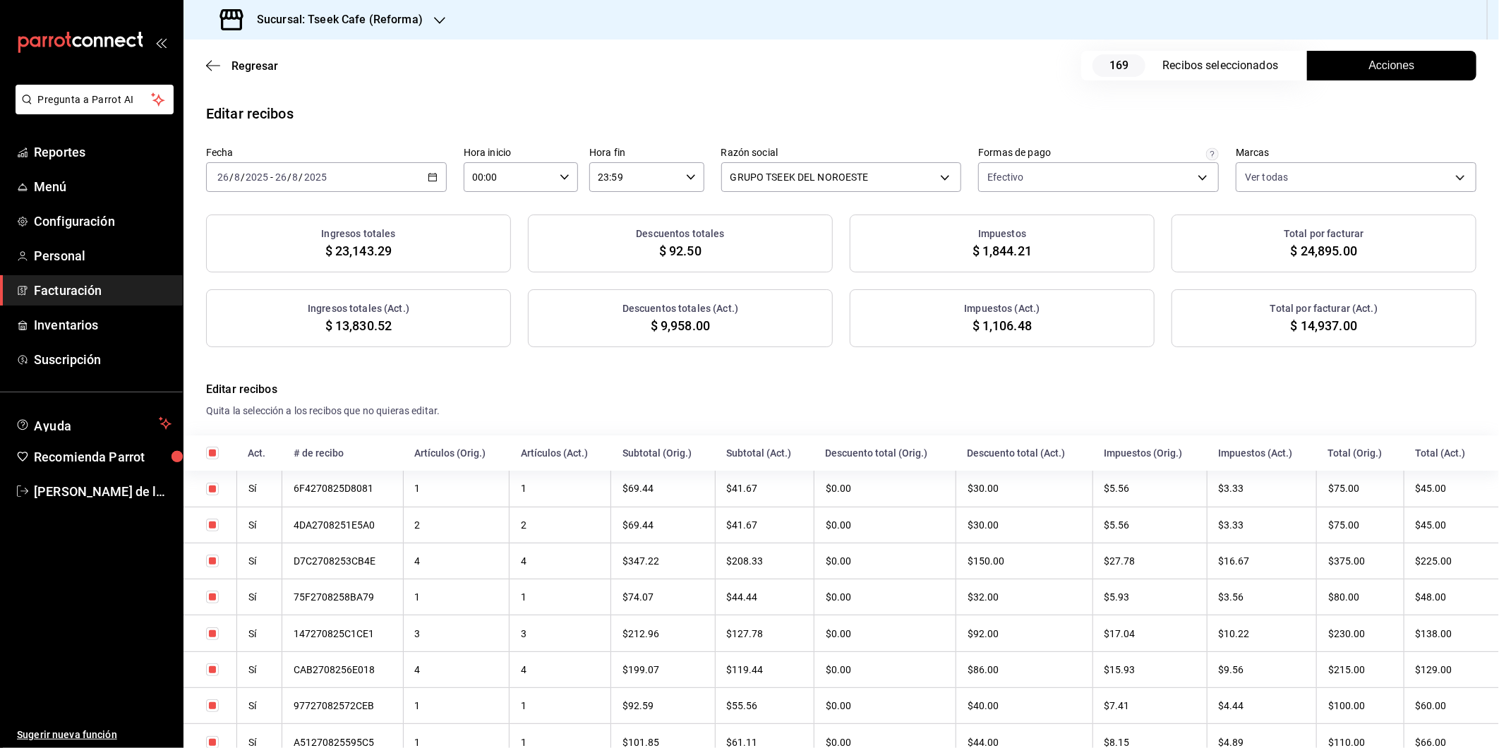
click at [363, 32] on div "Sucursal: Tseek Cafe (Reforma)" at bounding box center [323, 20] width 256 height 40
click at [329, 120] on div "Tseek Café (Calzada)" at bounding box center [289, 124] width 189 height 15
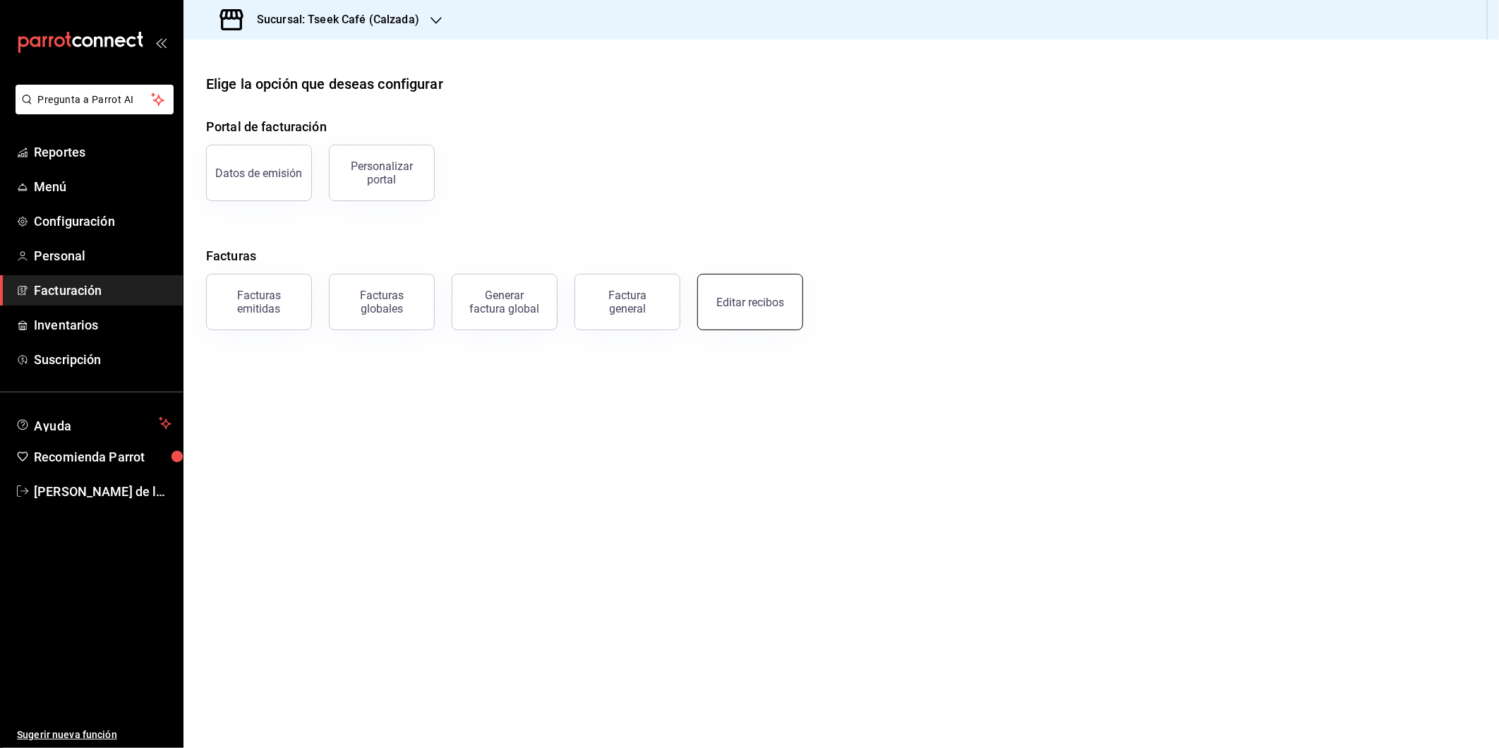
click at [720, 274] on div "Editar recibos" at bounding box center [741, 293] width 123 height 73
click at [743, 315] on button "Editar recibos" at bounding box center [750, 302] width 106 height 56
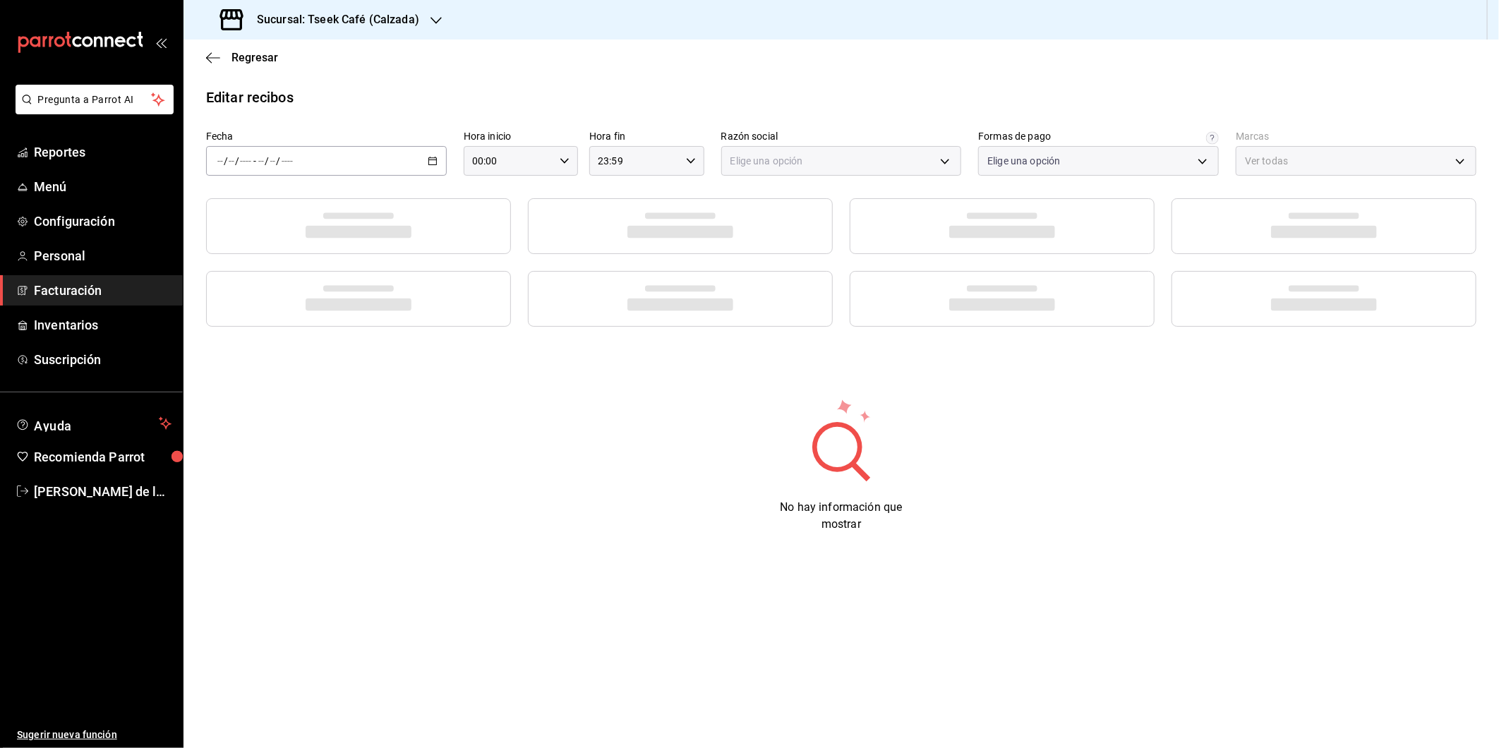
type input "73967a22-07ac-4ce9-b5ea-9ffcd4b244b9"
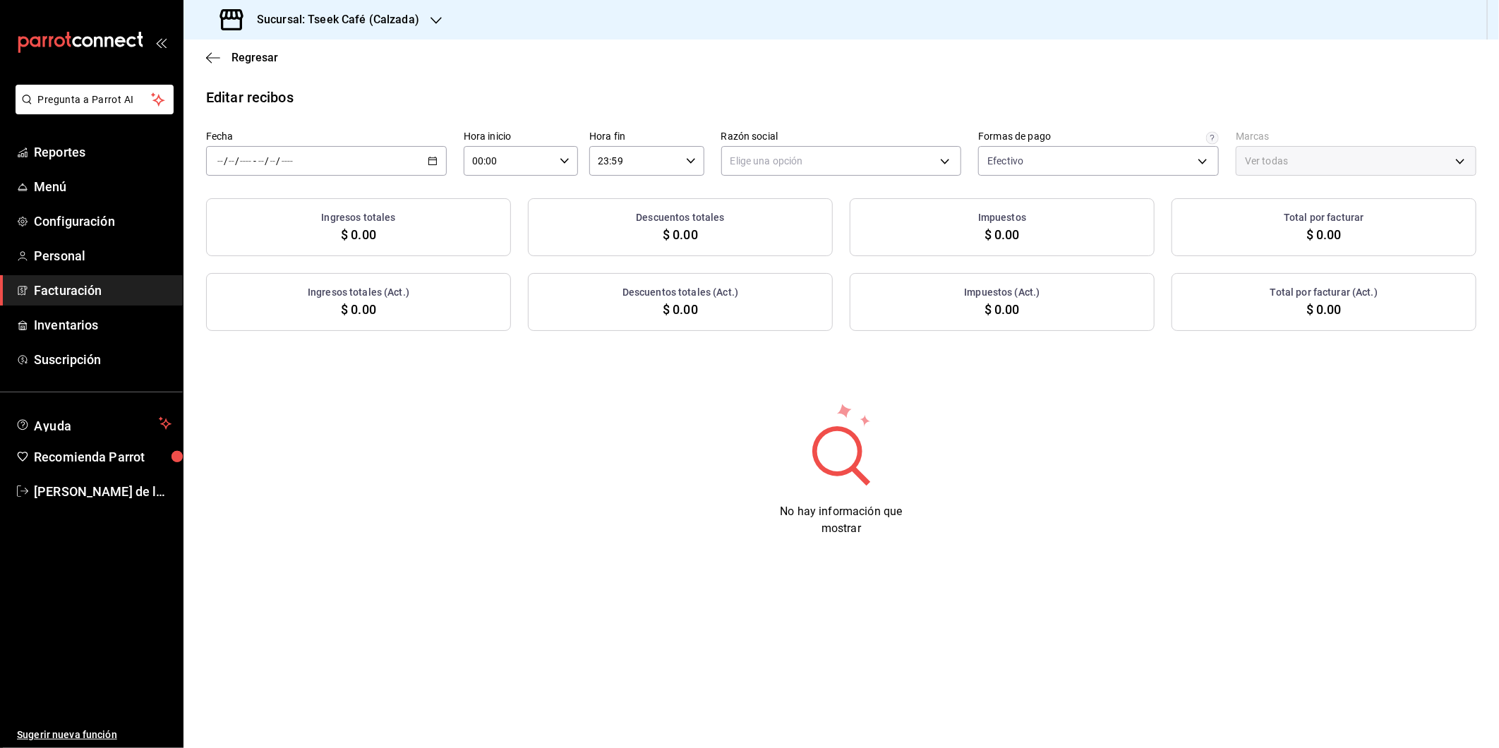
click at [448, 165] on div "Fecha / / - / / Hora inicio 00:00 Hora inicio Hora fin 23:59 Hora fin Razón soc…" at bounding box center [841, 153] width 1270 height 45
click at [435, 159] on \(Stroke\) "button" at bounding box center [432, 161] width 8 height 8
click at [273, 229] on span "Ayer" at bounding box center [272, 235] width 109 height 15
click at [864, 150] on body "Pregunta a Parrot AI Reportes Menú Configuración Personal Facturación Inventari…" at bounding box center [749, 374] width 1499 height 748
click at [812, 238] on li "GRUPO TSEEK DEL NOROESTE" at bounding box center [841, 233] width 239 height 26
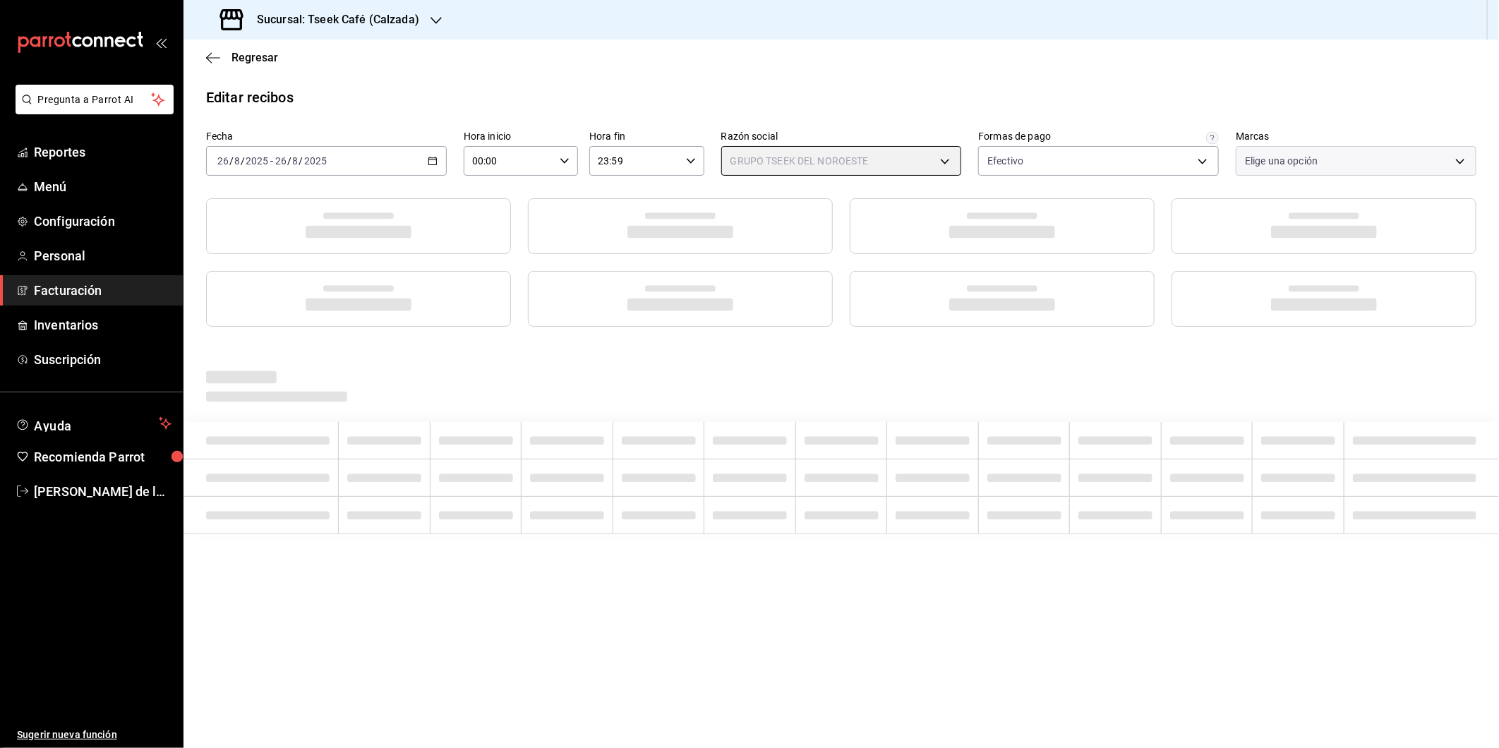
type input "fdc6fdac-ea0d-4fb2-9085-4ef80e4c9cd6"
type input "18d9f73d-61ed-4fc8-a0ec-87c929603494"
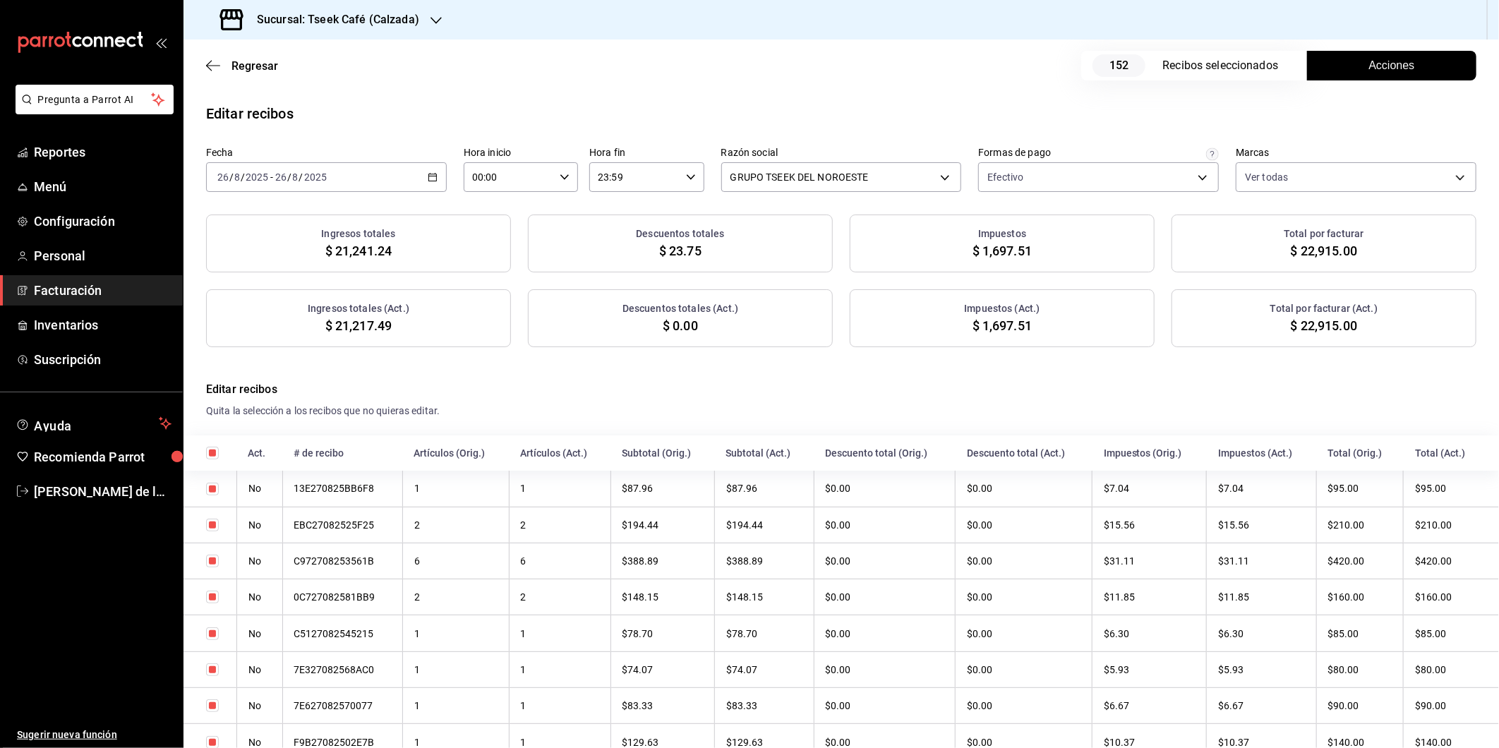
click at [1427, 62] on button "Acciones" at bounding box center [1391, 66] width 169 height 30
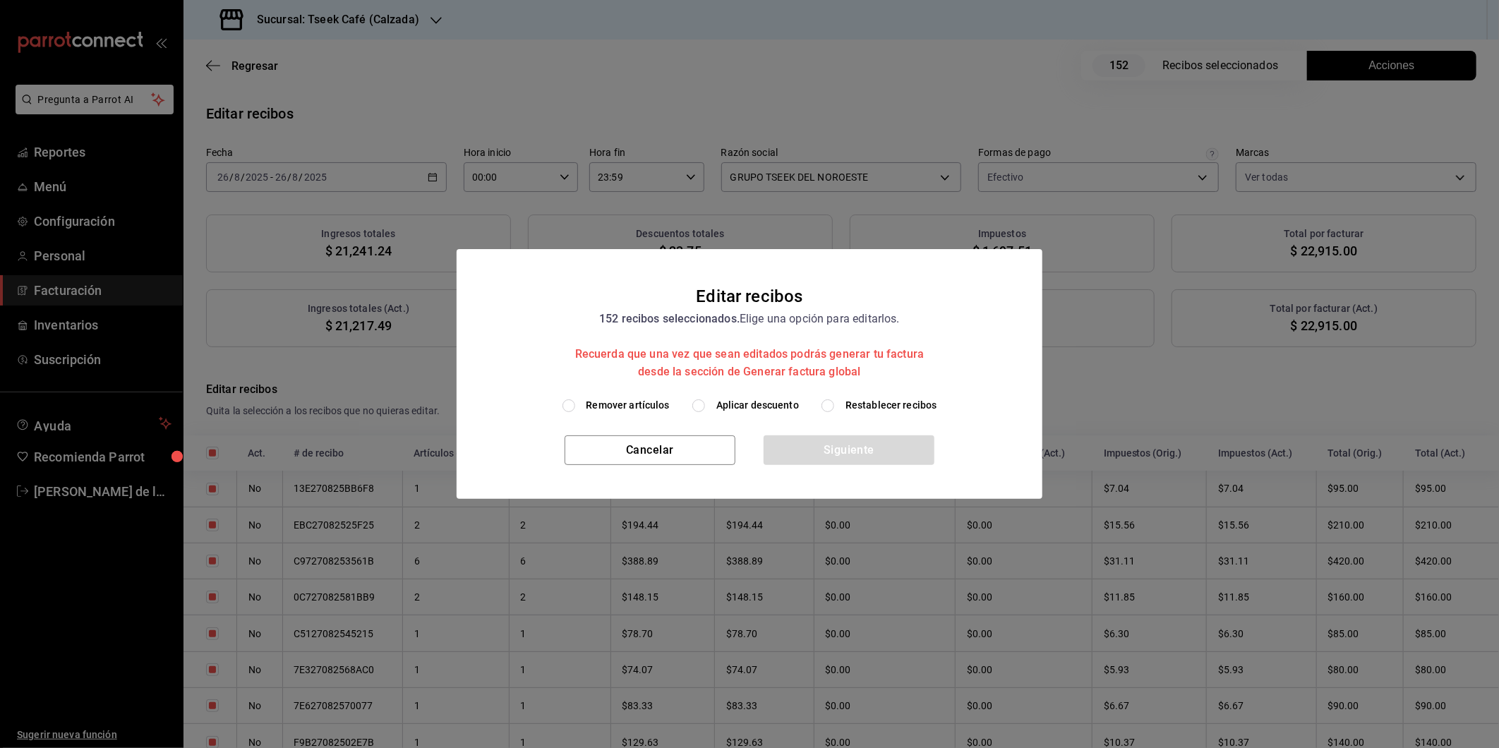
click at [771, 392] on h2 "Editar recibos 152 recibos seleccionados. Elige una opción para editarlos. Recu…" at bounding box center [749, 323] width 586 height 149
click at [768, 403] on span "Aplicar descuento" at bounding box center [757, 405] width 83 height 15
click at [705, 403] on input "Aplicar descuento" at bounding box center [698, 405] width 13 height 13
radio input "true"
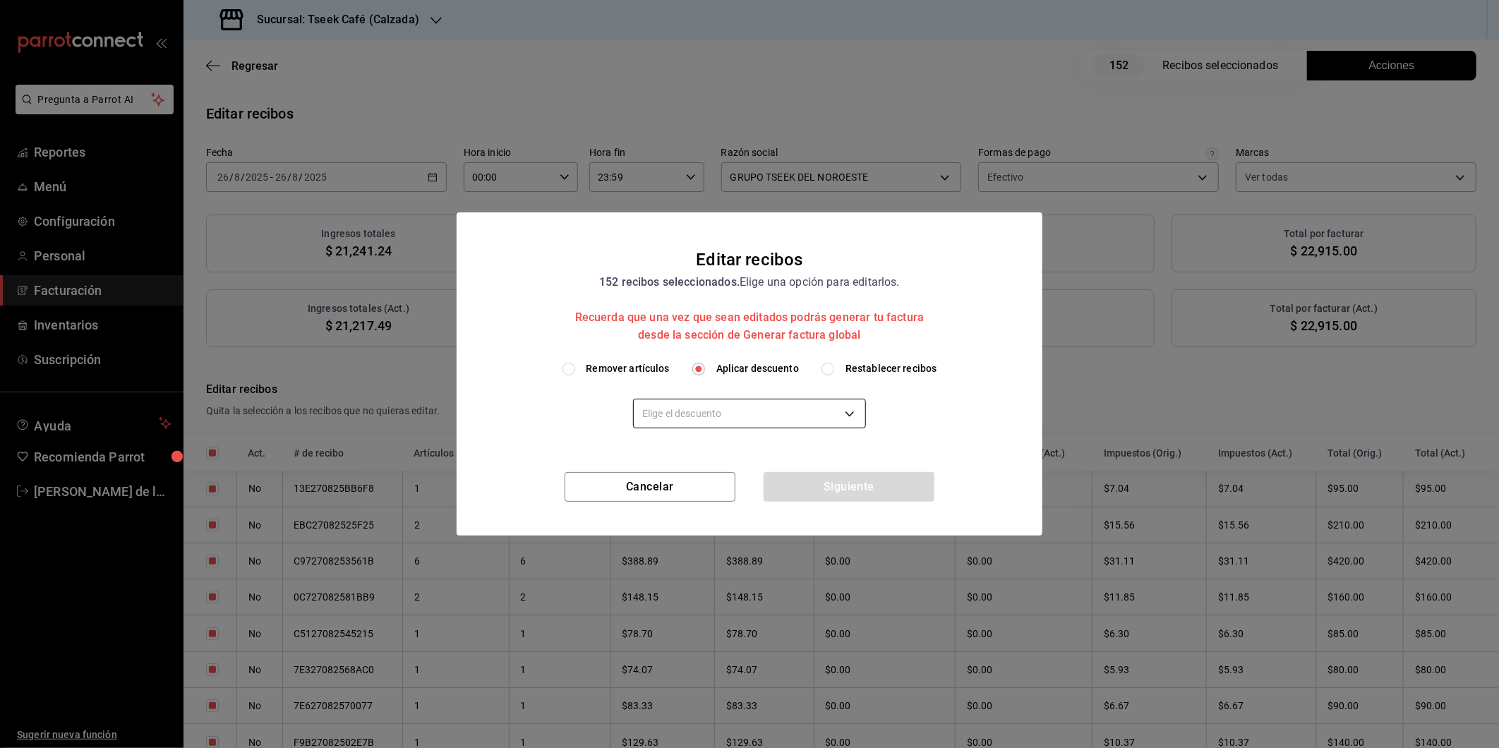
click at [776, 407] on body "Pregunta a Parrot AI Reportes Menú Configuración Personal Facturación Inventari…" at bounding box center [749, 374] width 1499 height 748
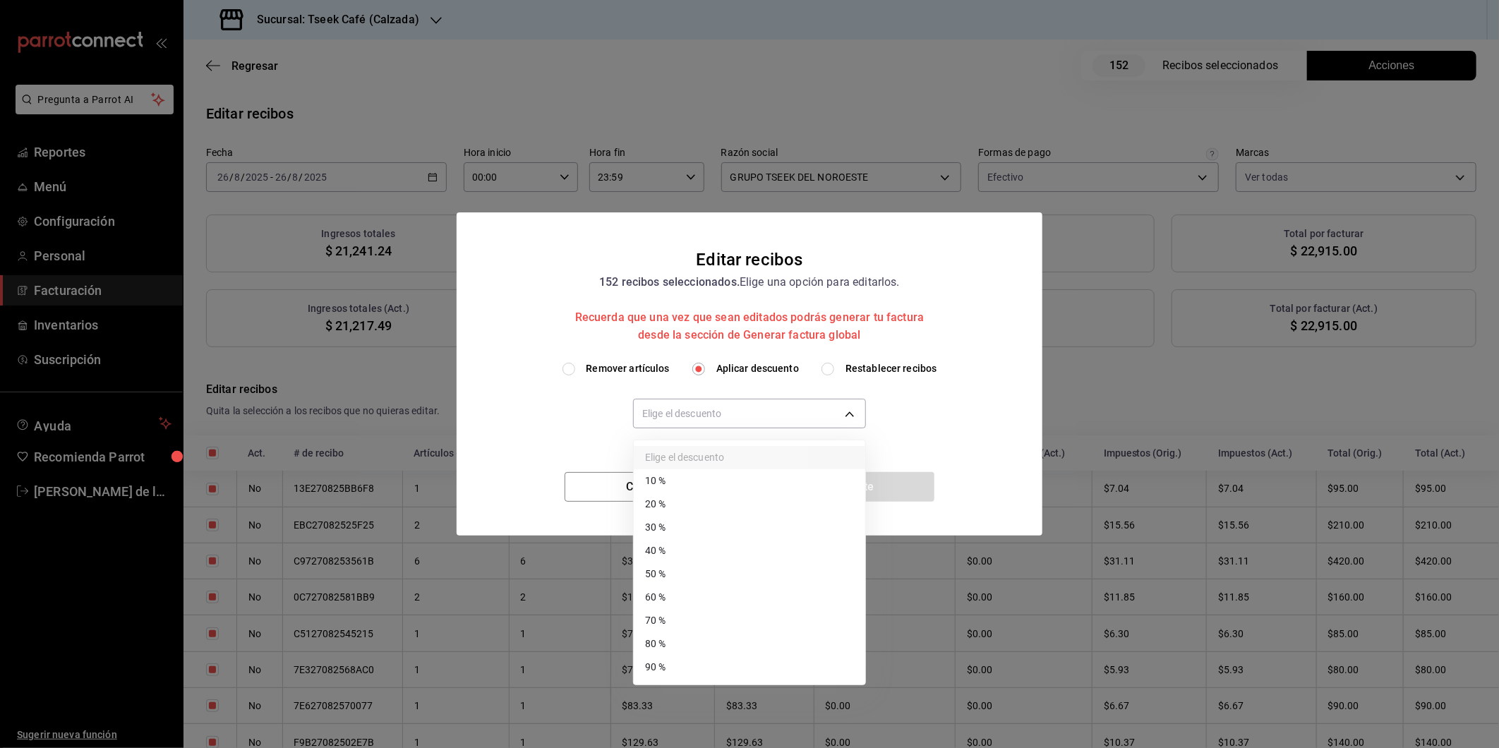
click at [684, 545] on li "40 %" at bounding box center [749, 550] width 231 height 23
type input "40"
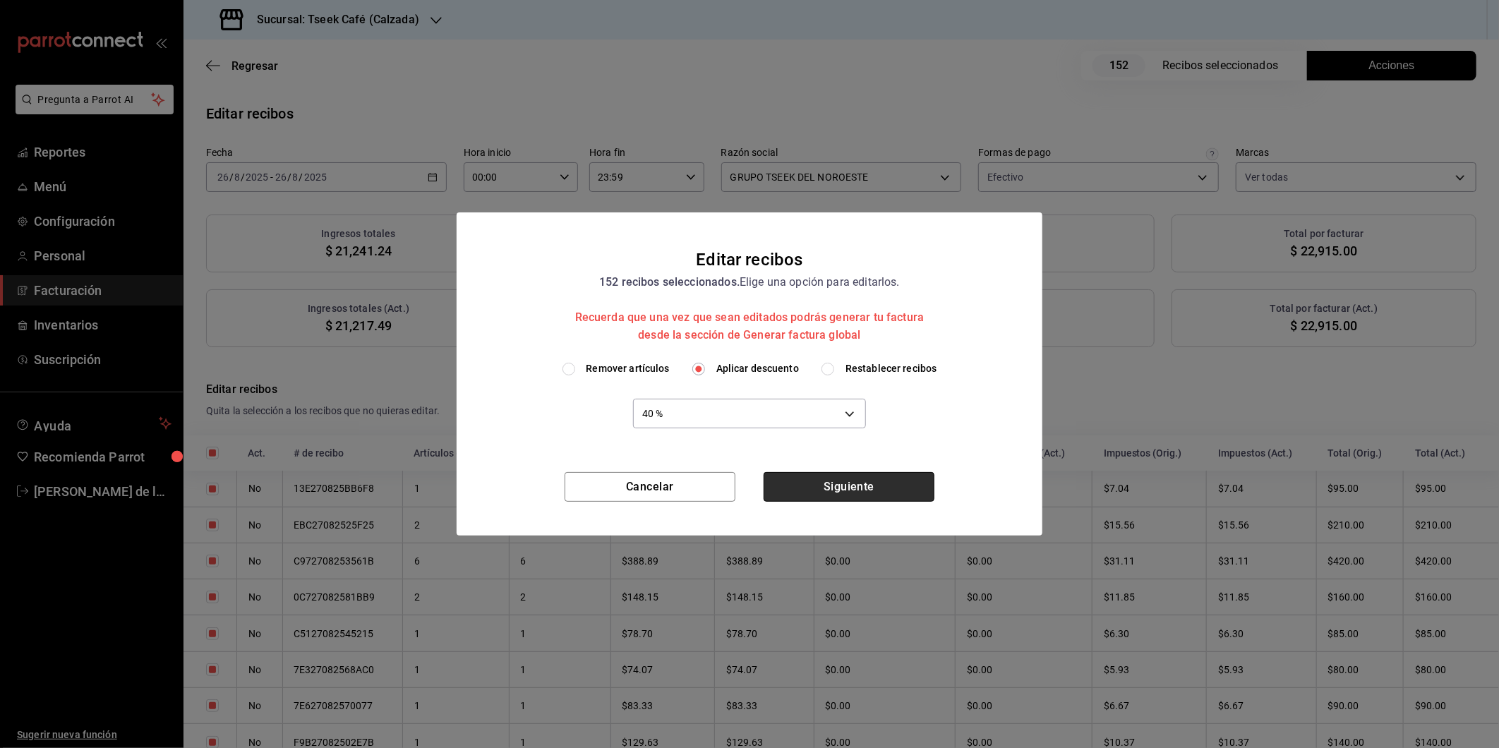
click at [848, 482] on button "Siguiente" at bounding box center [848, 487] width 171 height 30
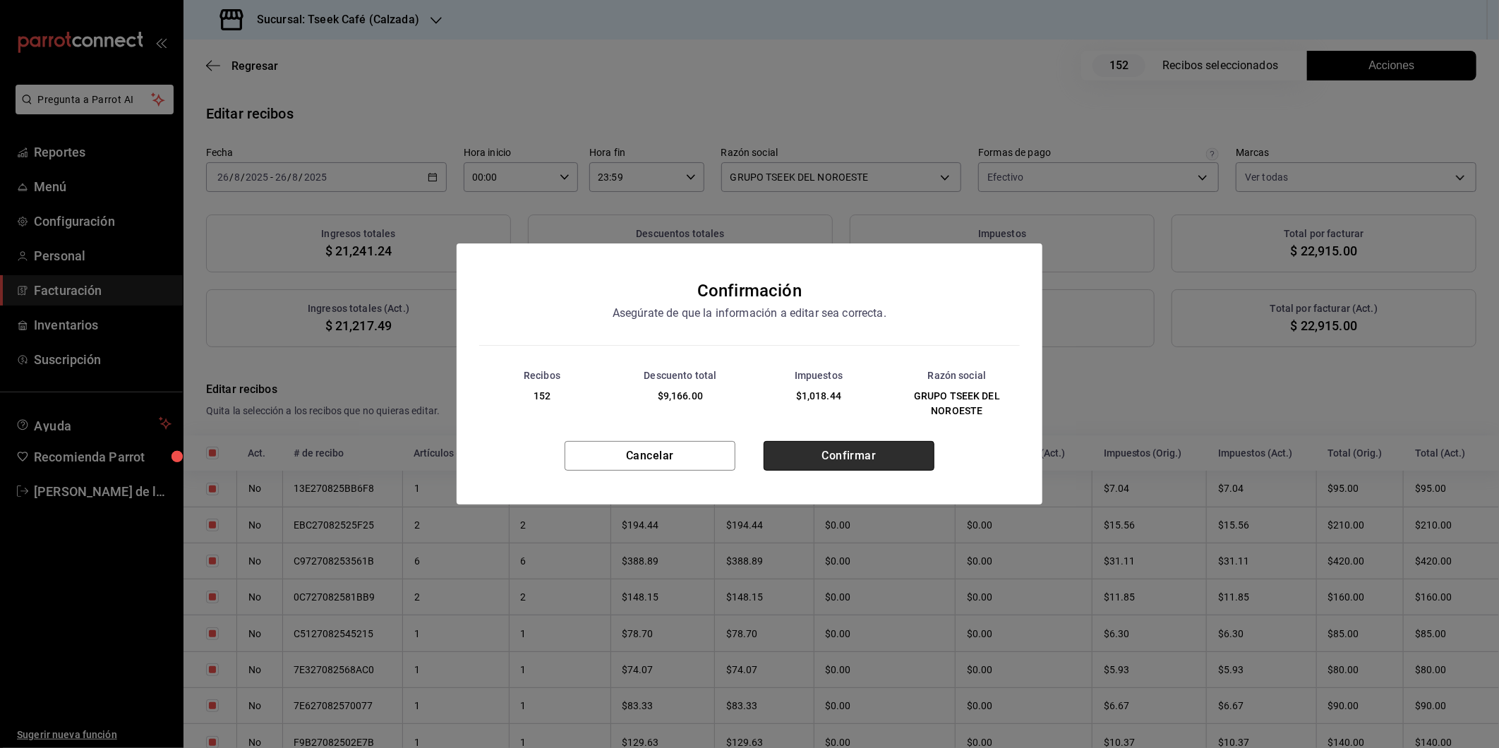
click at [858, 453] on button "Confirmar" at bounding box center [848, 456] width 171 height 30
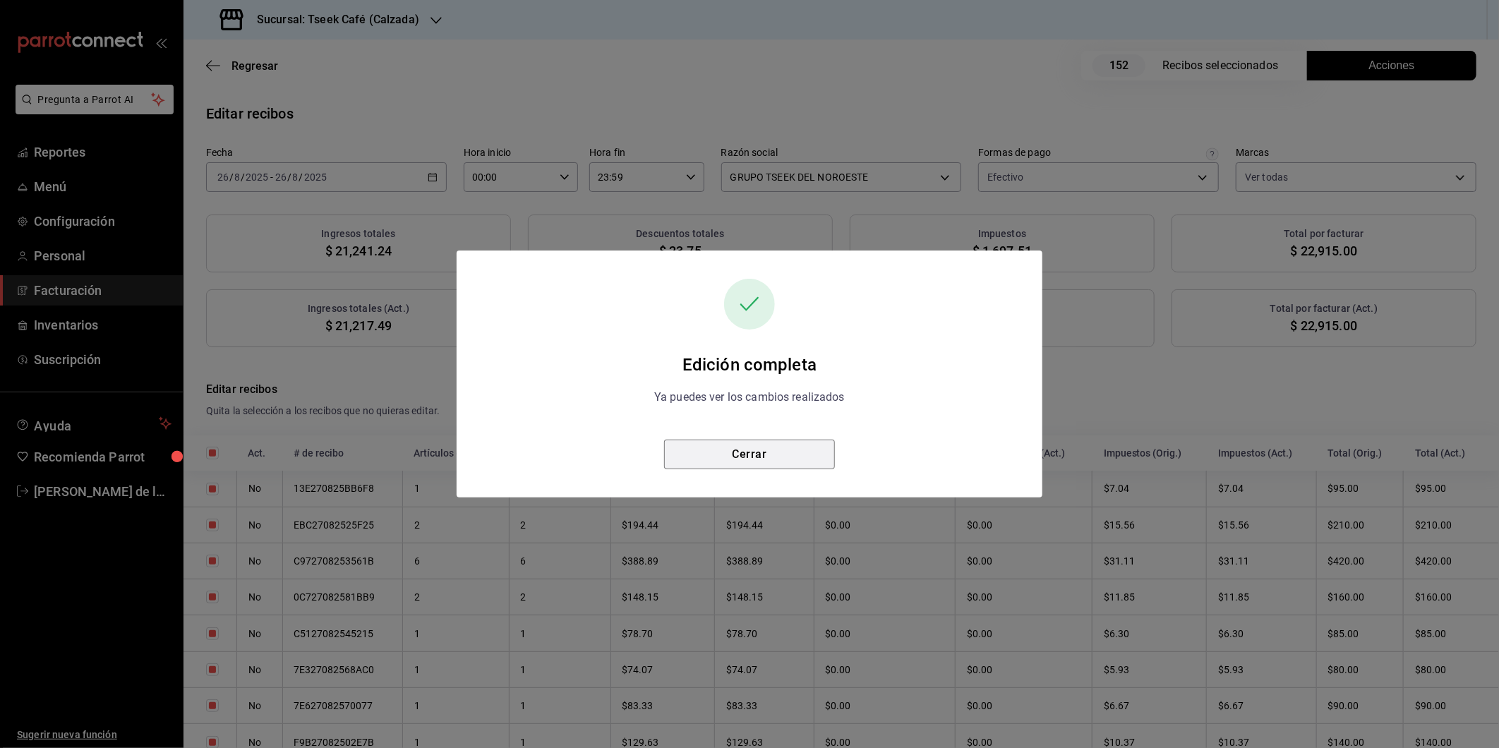
click at [750, 461] on button "Cerrar" at bounding box center [749, 455] width 171 height 30
